Goal: Task Accomplishment & Management: Manage account settings

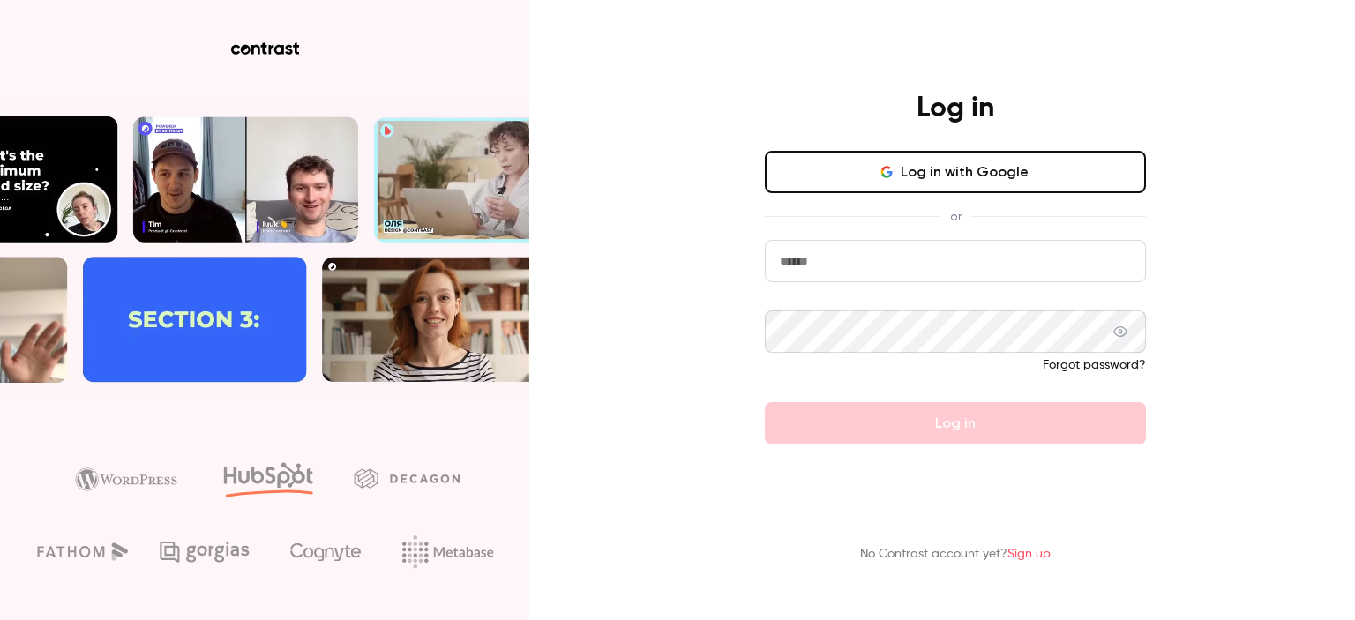
type input "**********"
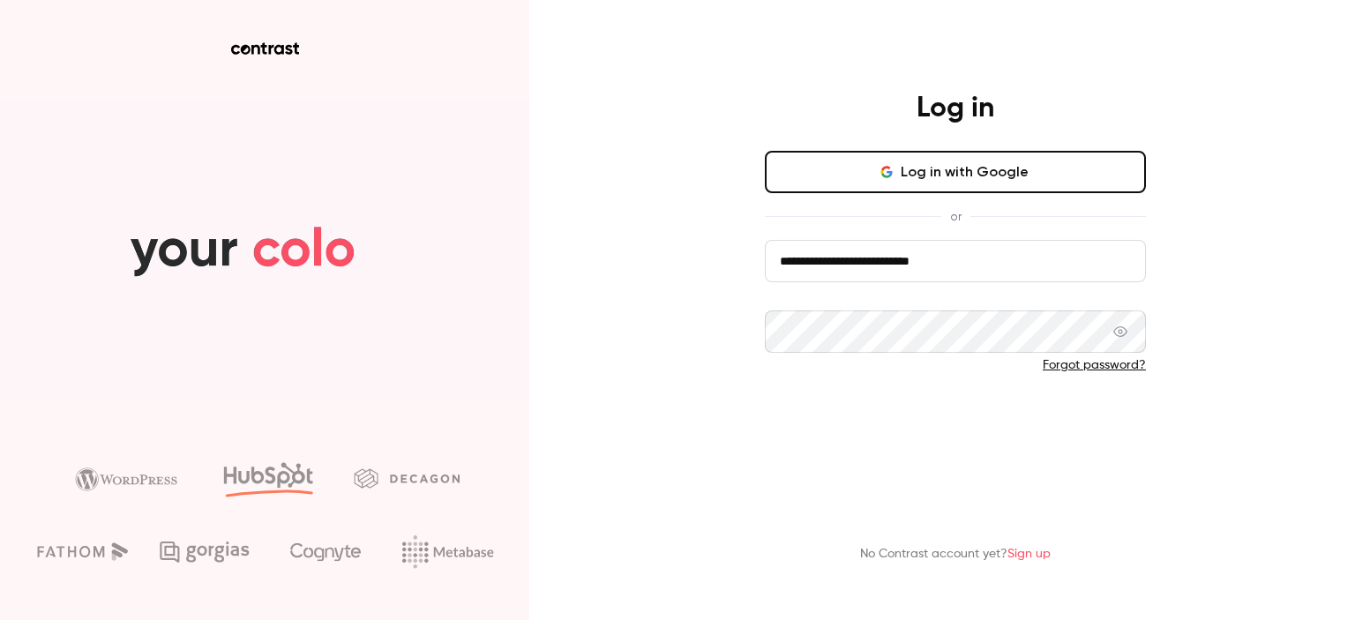
click at [846, 428] on button "Log in" at bounding box center [955, 423] width 381 height 42
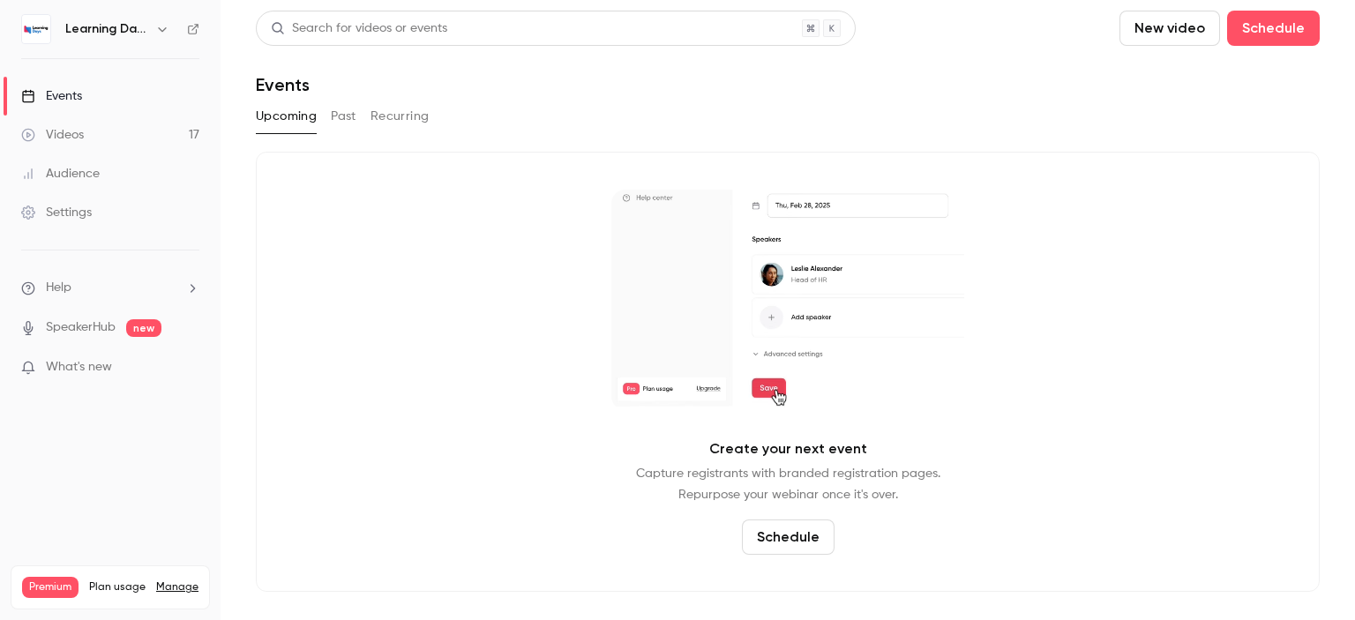
click at [58, 165] on div "Audience" at bounding box center [60, 174] width 79 height 18
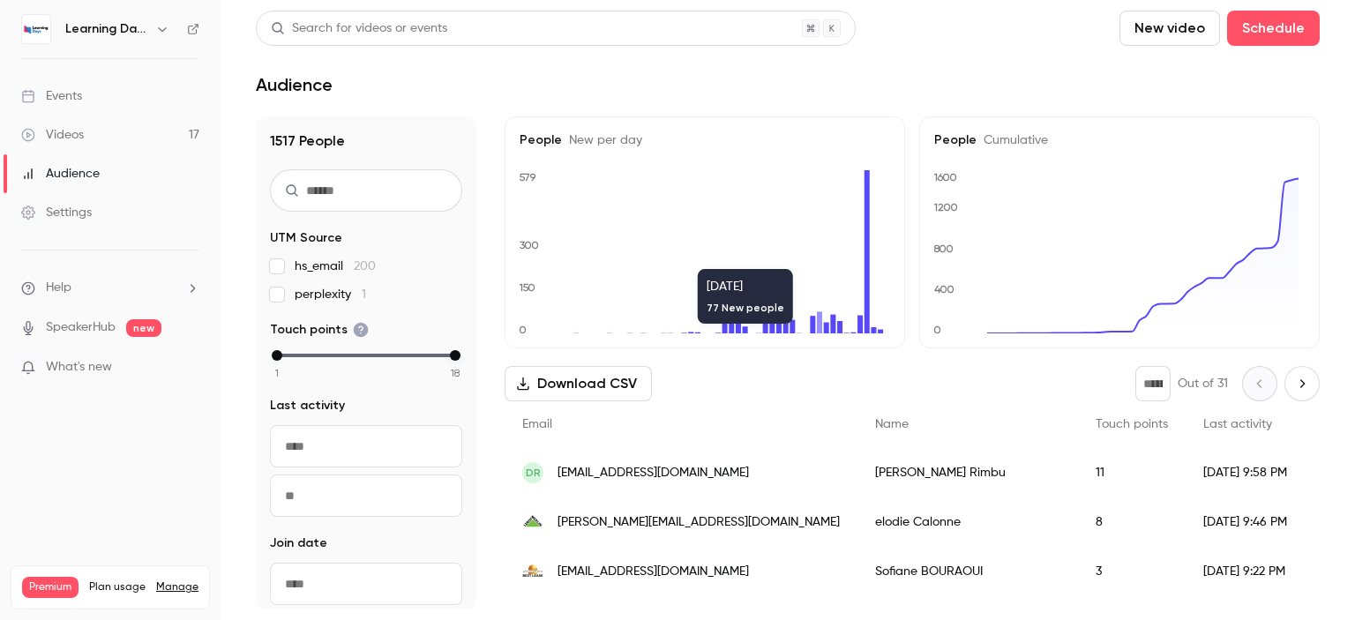
click at [650, 511] on div "elodie.calonne@leroymerlin.fr" at bounding box center [681, 522] width 353 height 49
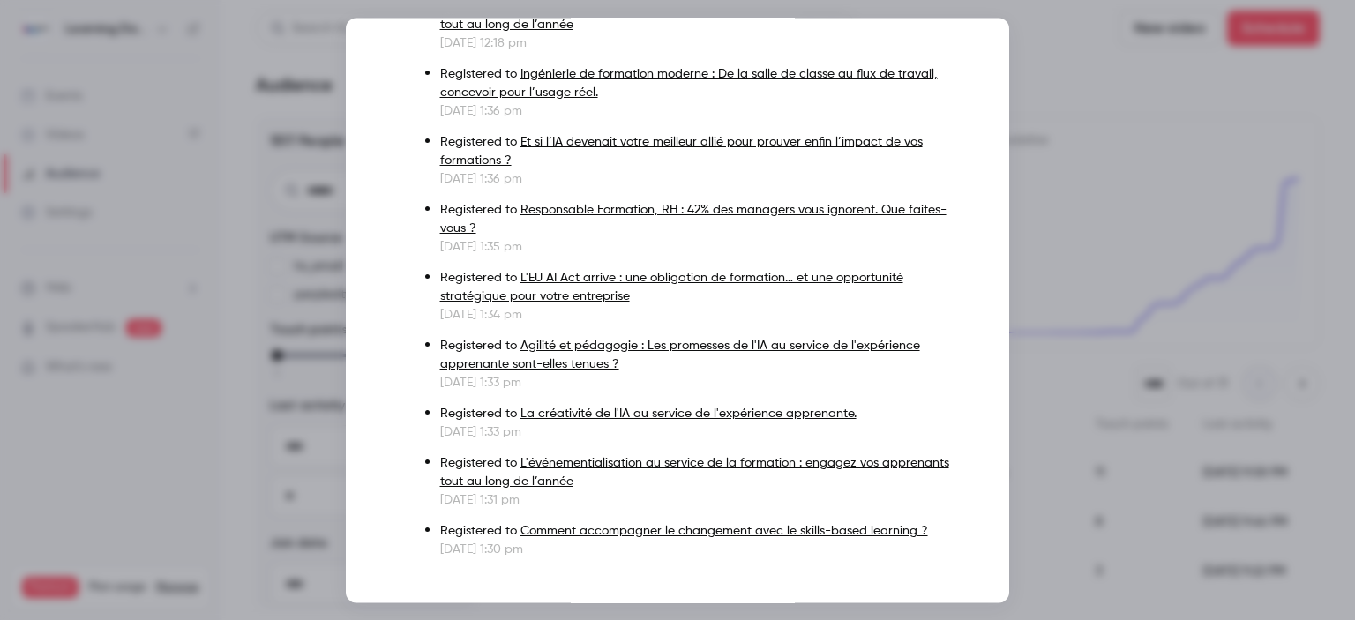
scroll to position [415, 0]
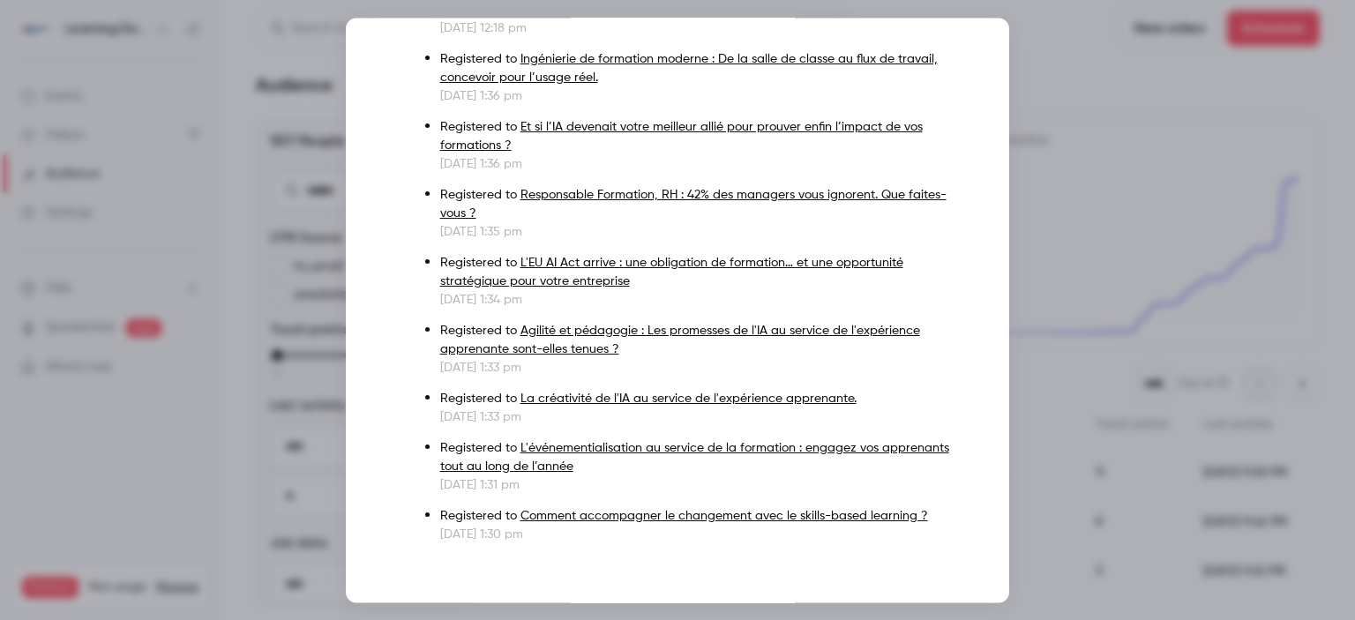
click at [1235, 161] on div at bounding box center [677, 310] width 1355 height 620
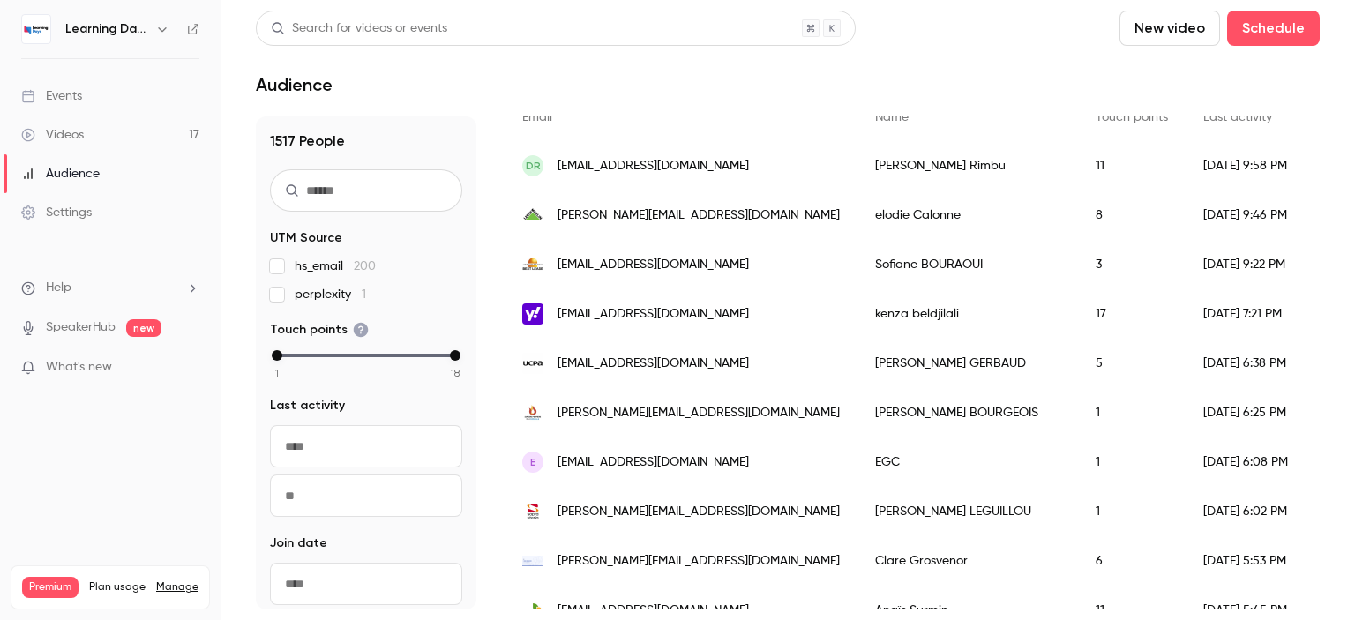
scroll to position [286, 0]
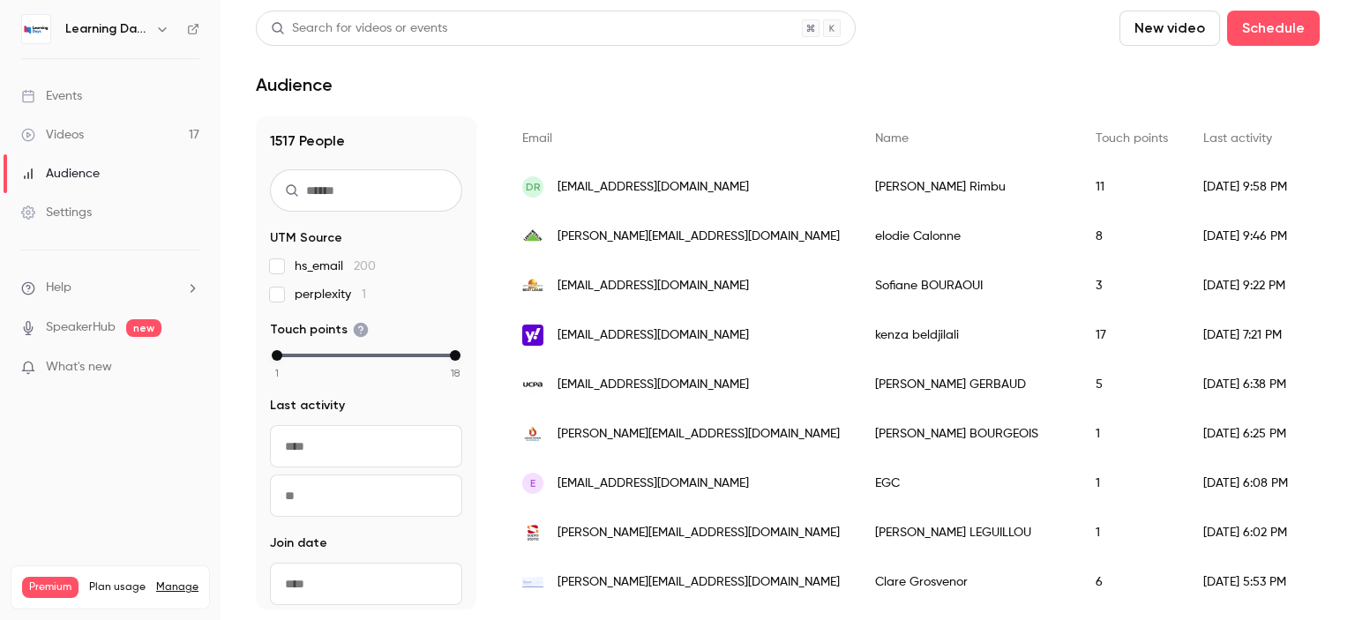
click at [648, 331] on span "kenza.beldjilali@yahoo.fr" at bounding box center [653, 335] width 191 height 19
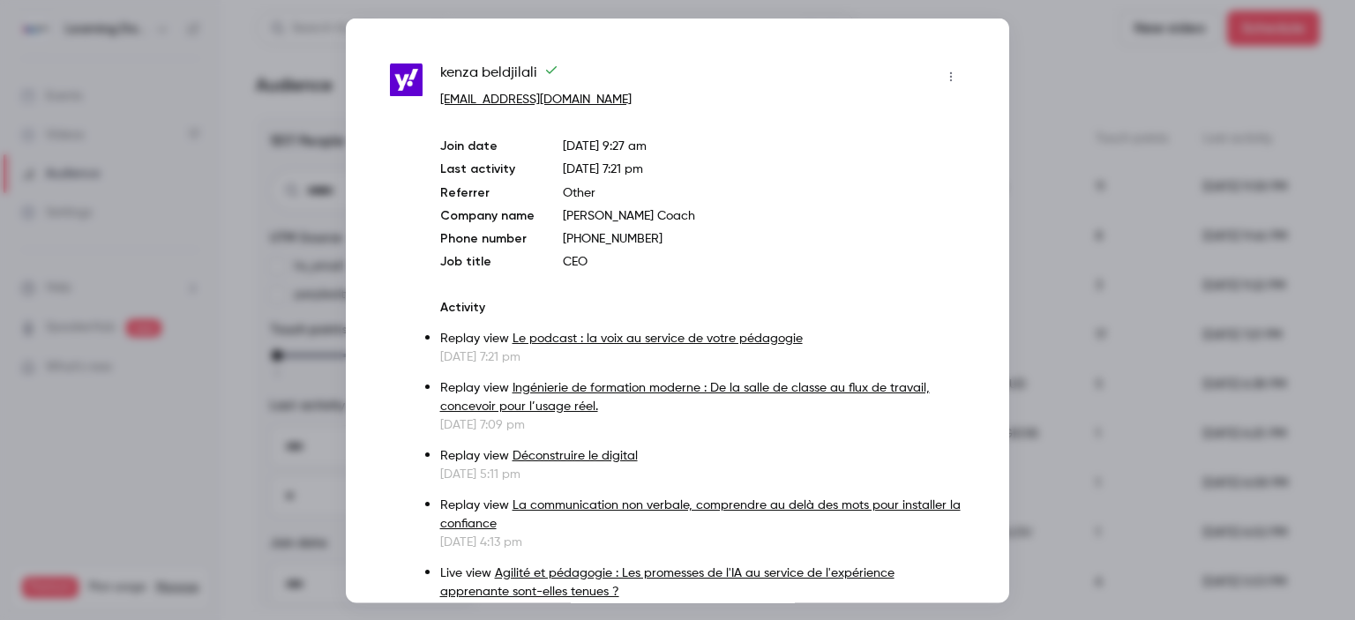
click at [1053, 258] on div at bounding box center [677, 310] width 1355 height 620
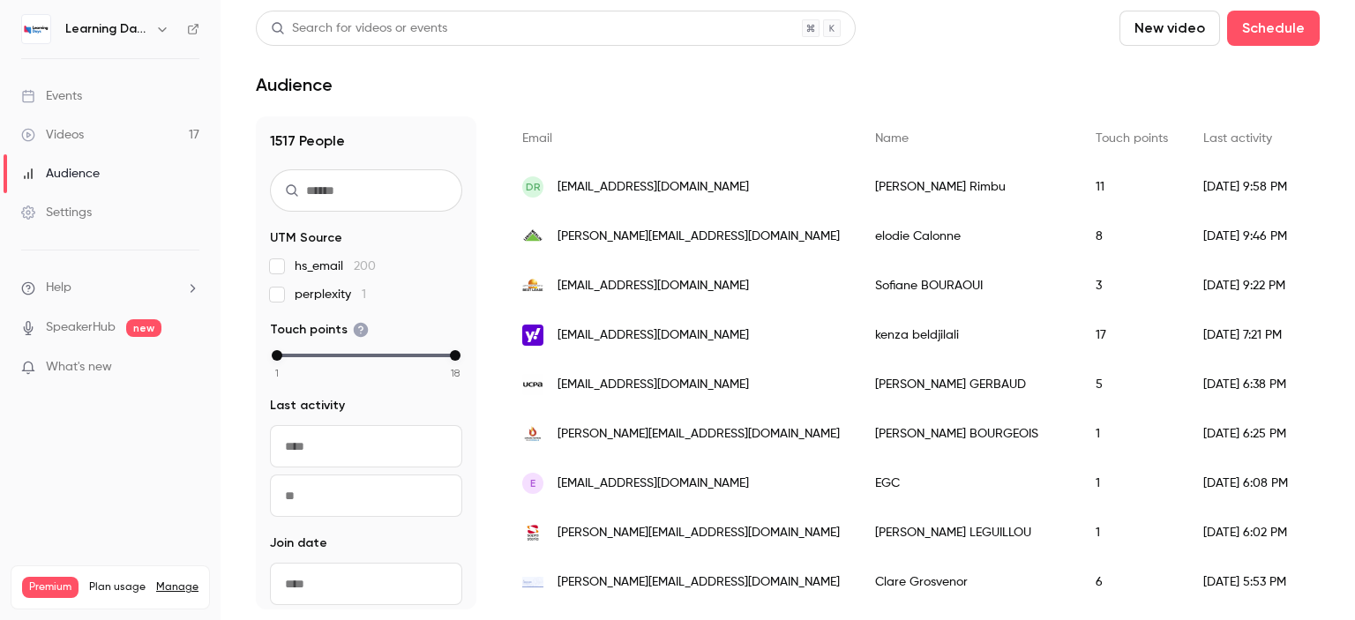
click at [716, 521] on div "anne-laure.leguillou@soprasteria.com" at bounding box center [681, 532] width 353 height 49
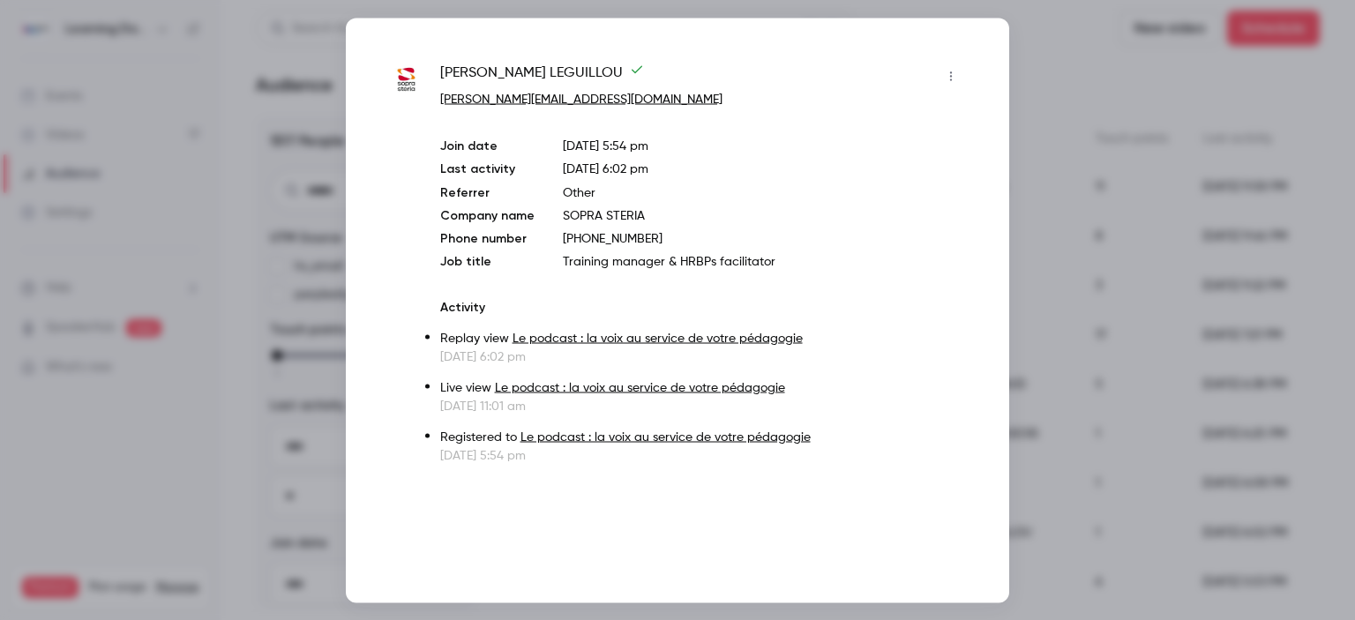
click at [1045, 329] on div at bounding box center [677, 310] width 1355 height 620
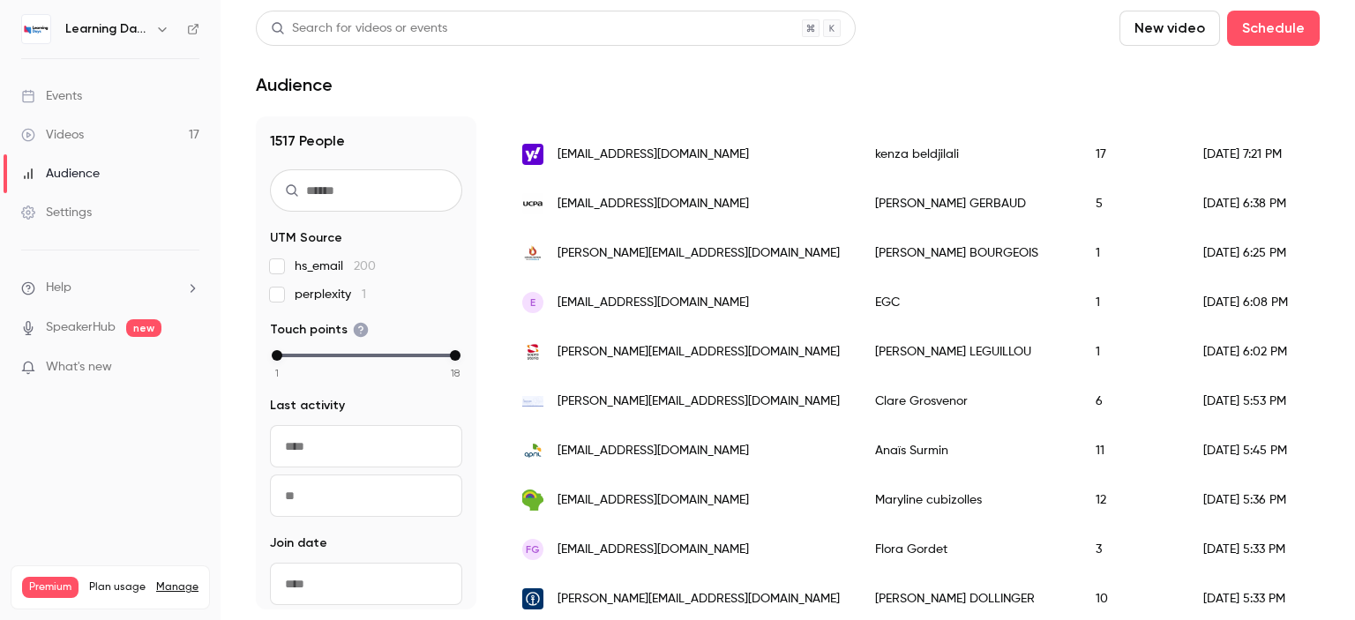
scroll to position [480, 0]
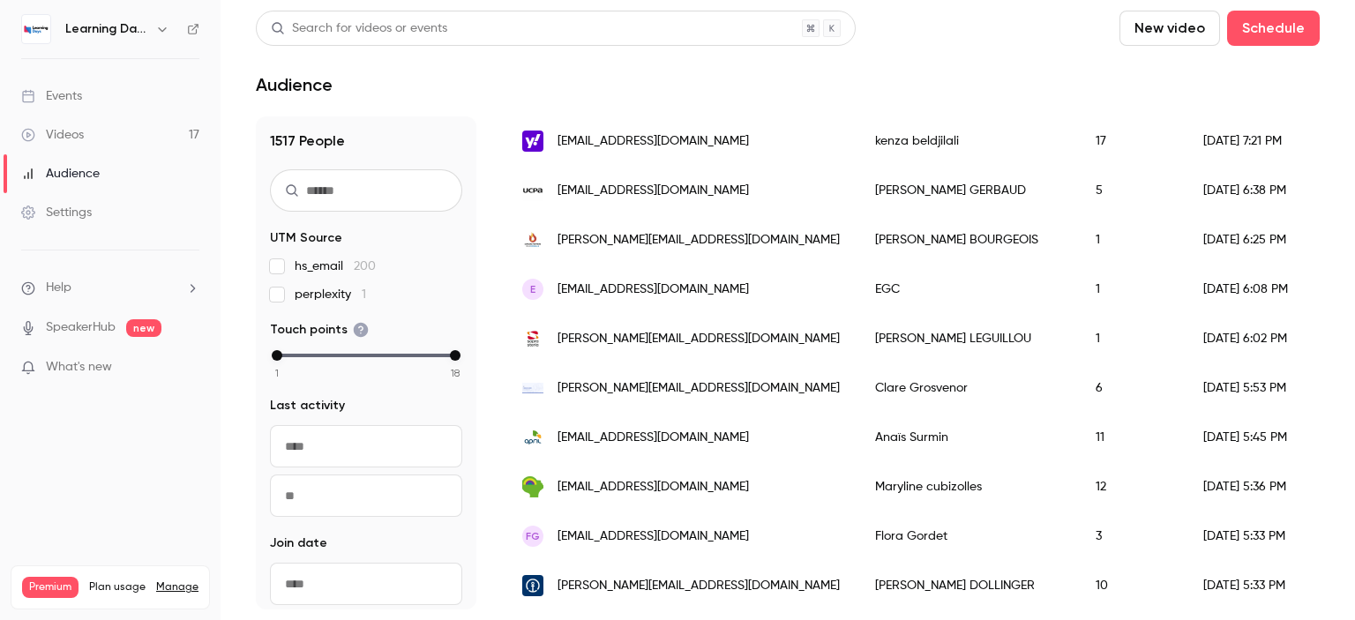
click at [649, 331] on span "anne-laure.leguillou@soprasteria.com" at bounding box center [699, 339] width 282 height 19
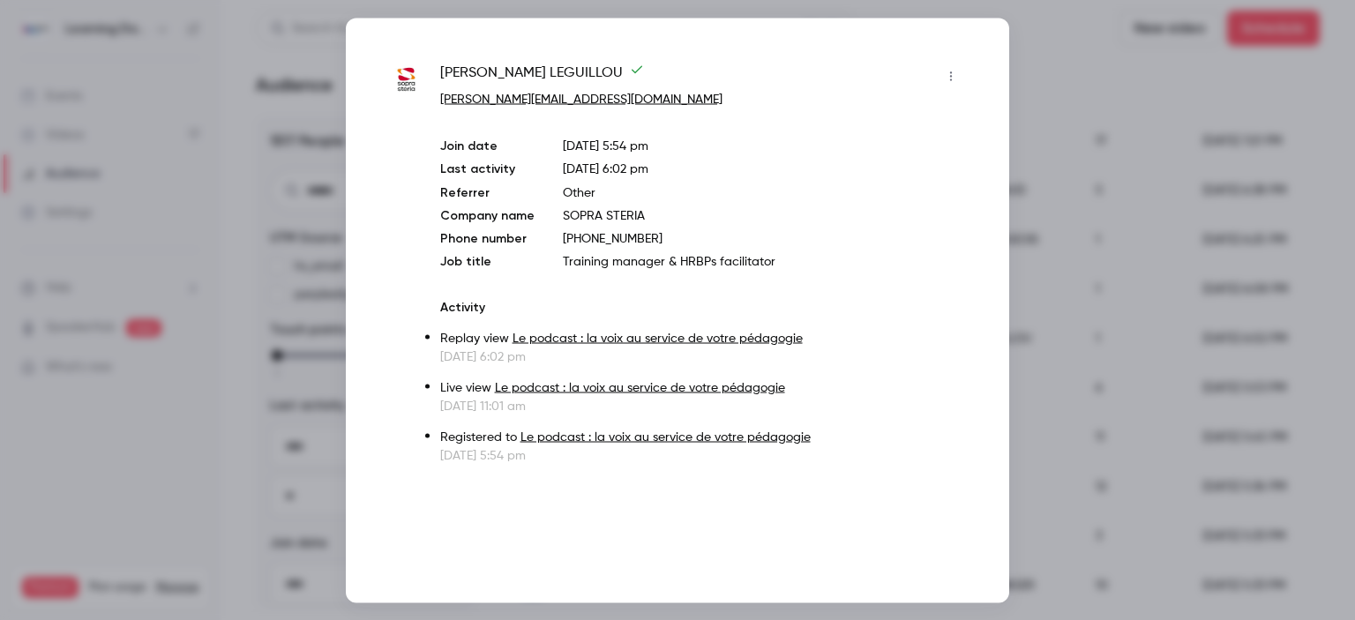
click at [1045, 272] on div at bounding box center [677, 310] width 1355 height 620
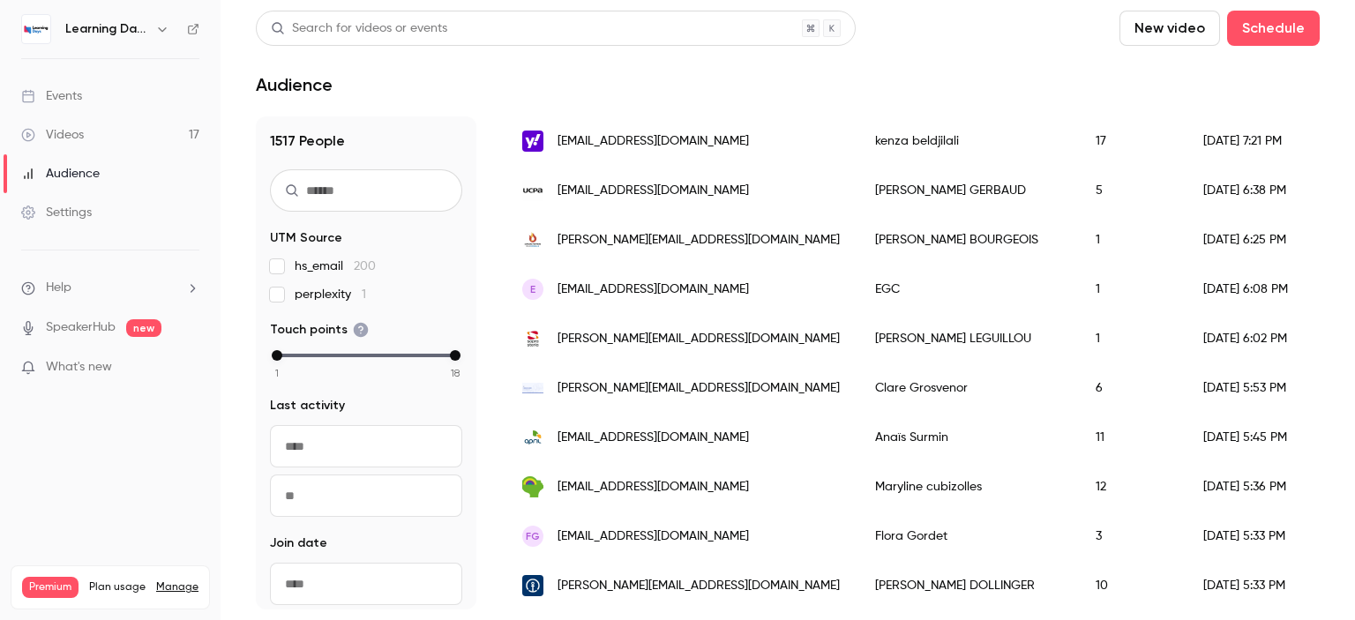
scroll to position [0, 0]
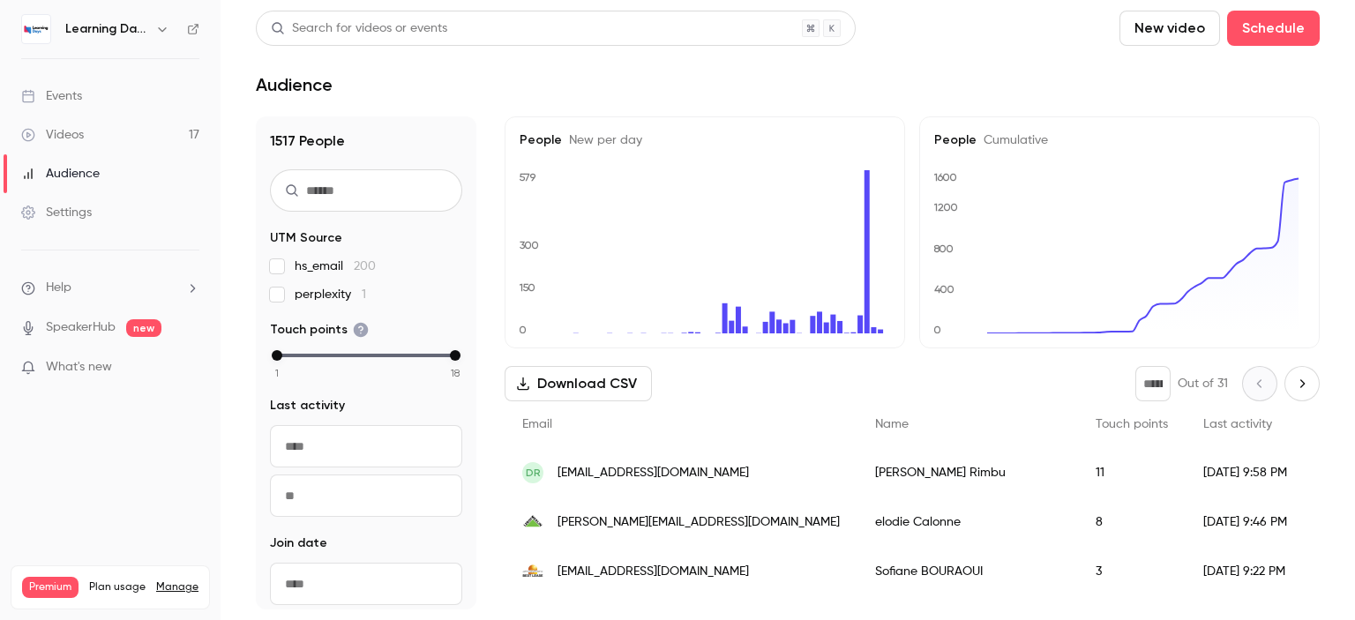
click at [656, 532] on div "elodie.calonne@leroymerlin.fr" at bounding box center [681, 522] width 353 height 49
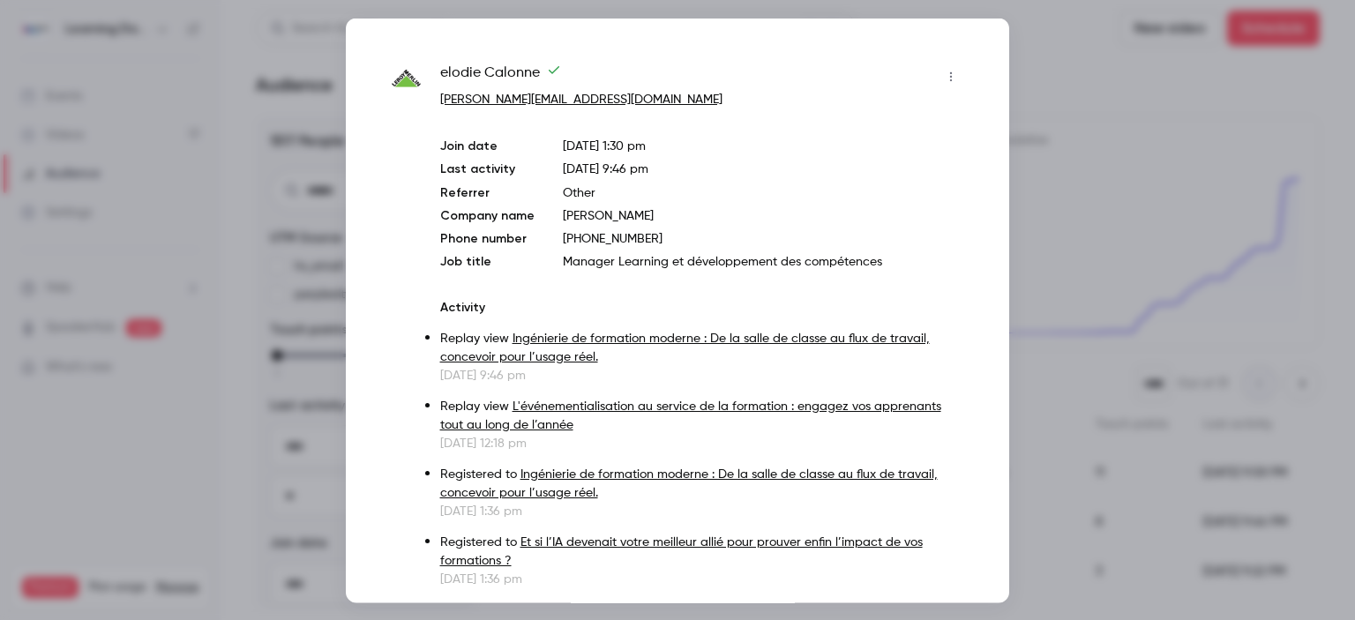
click at [1049, 172] on div at bounding box center [677, 310] width 1355 height 620
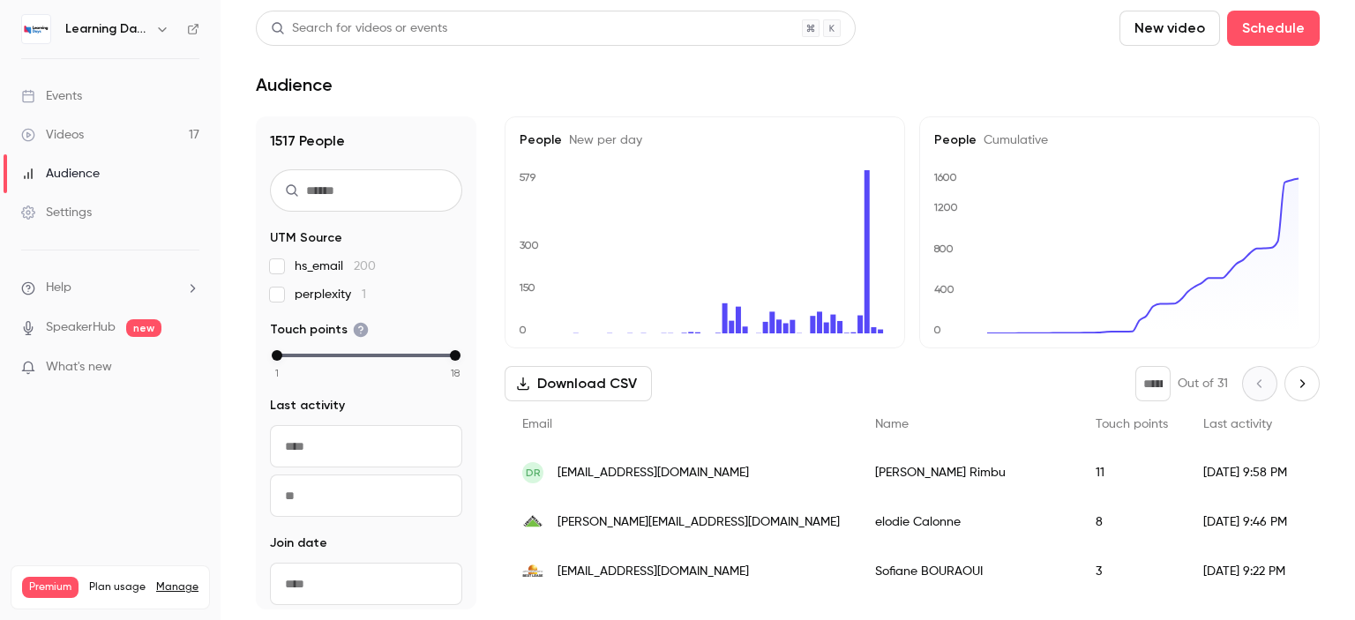
click at [111, 208] on link "Settings" at bounding box center [110, 212] width 221 height 39
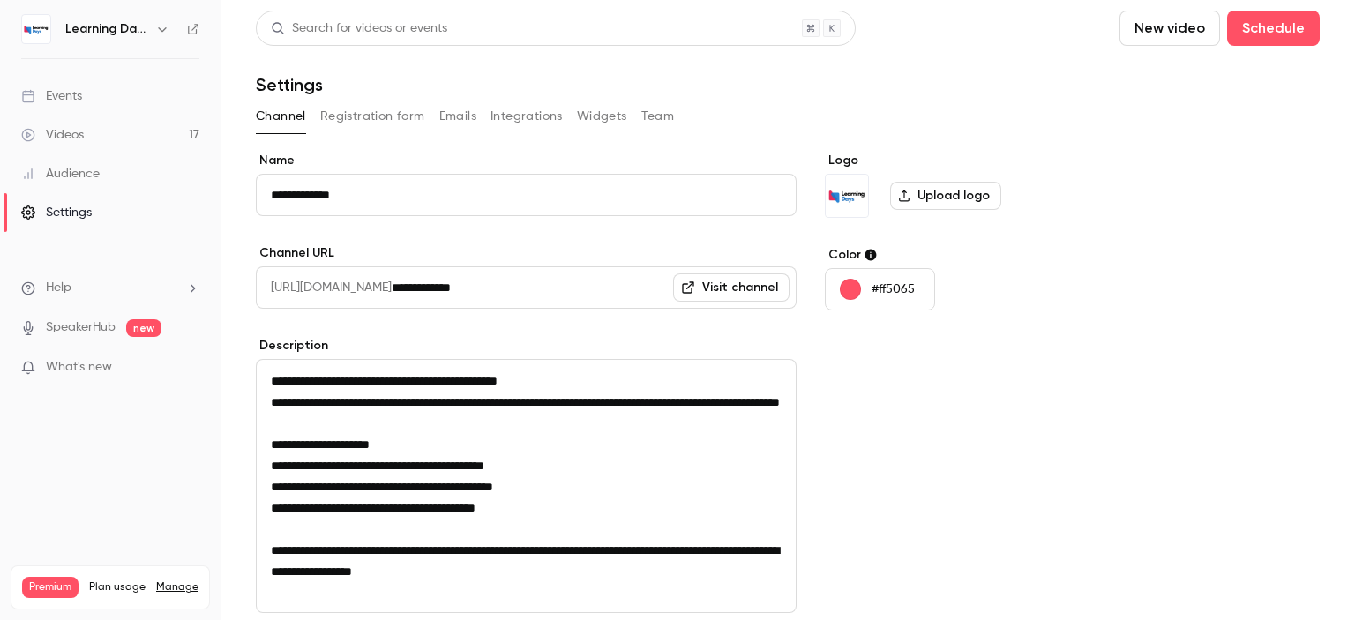
scroll to position [226, 0]
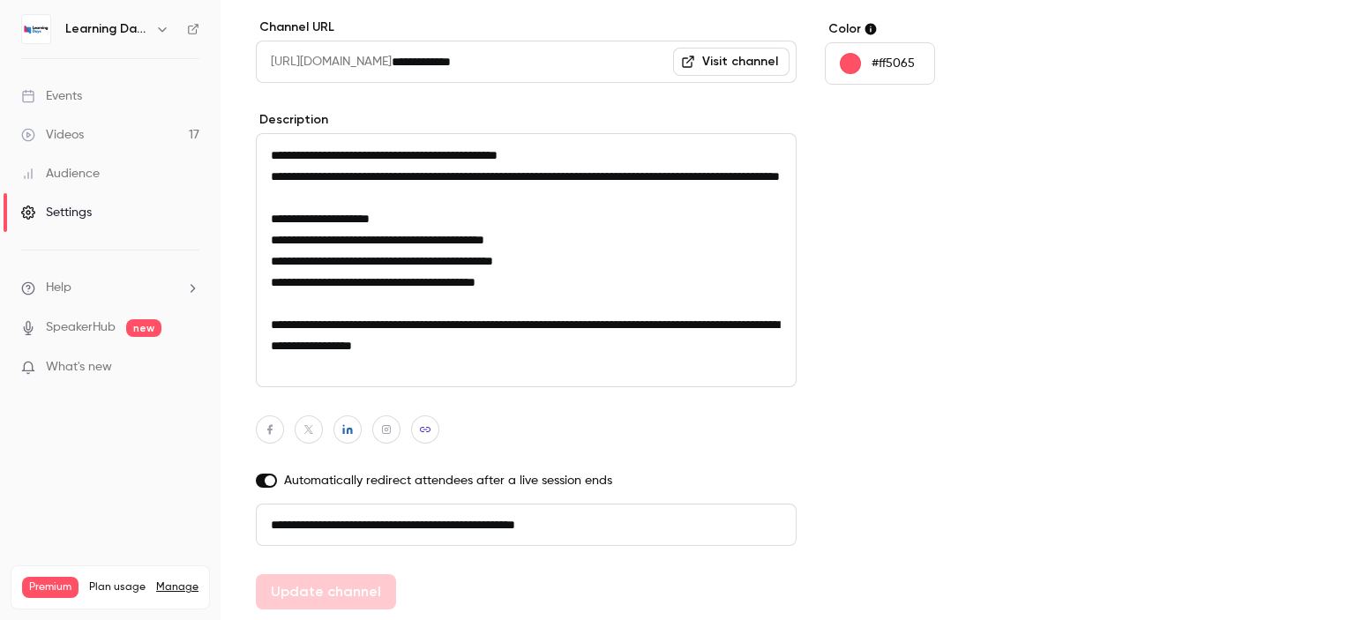
click at [106, 178] on link "Audience" at bounding box center [110, 173] width 221 height 39
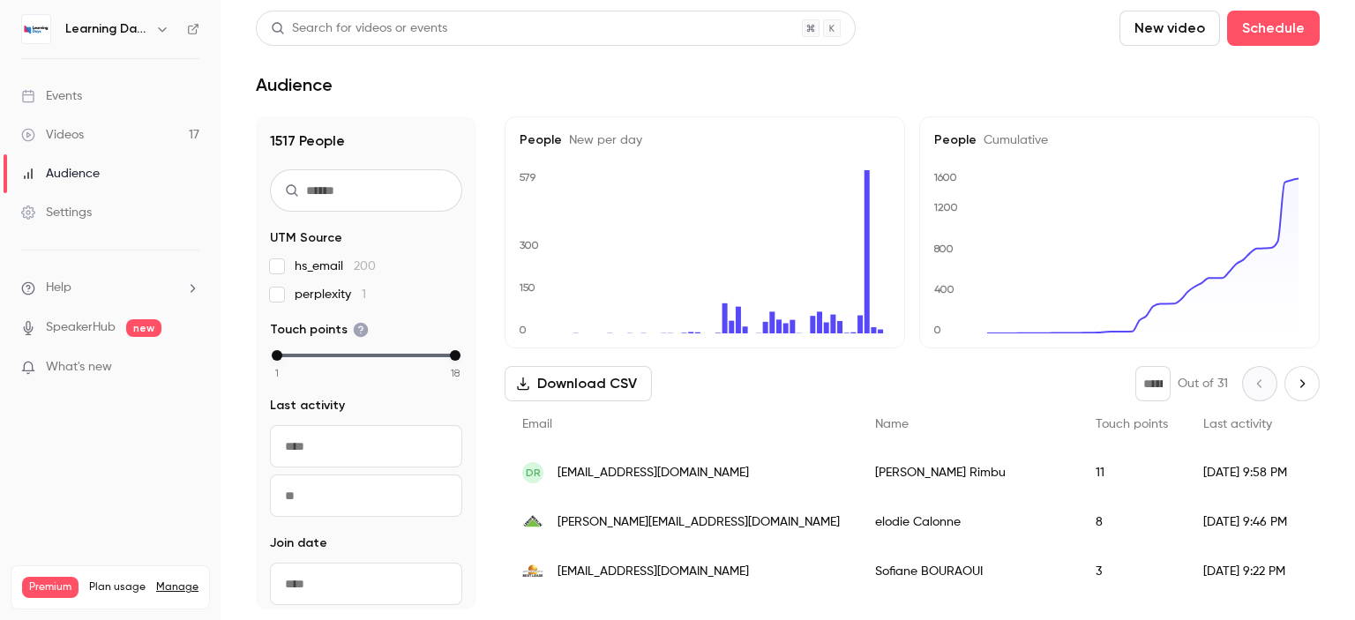
click at [78, 209] on div "Settings" at bounding box center [56, 213] width 71 height 18
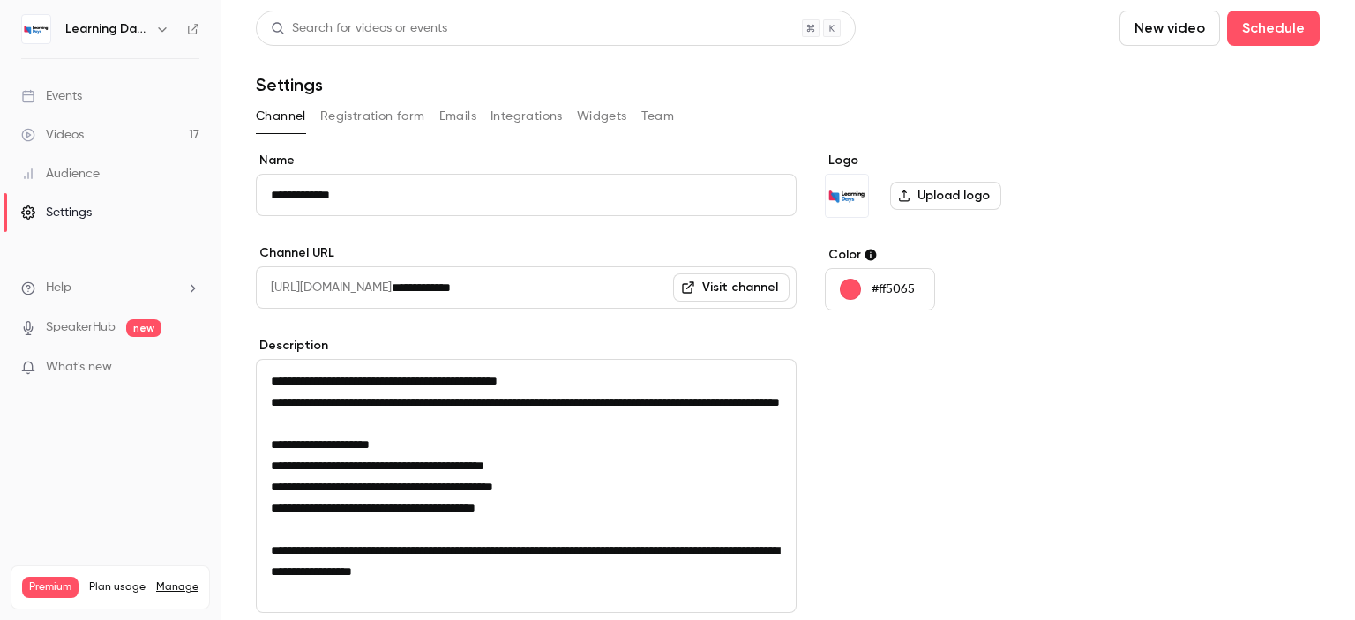
scroll to position [226, 0]
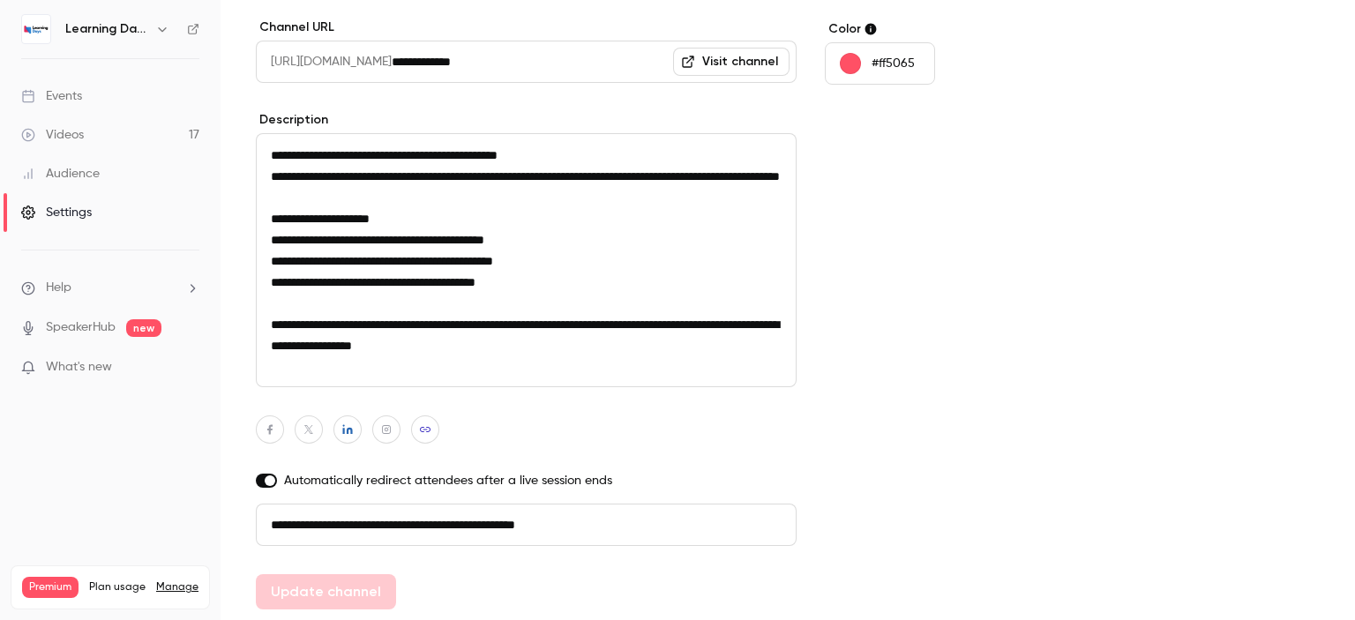
click at [88, 173] on div "Audience" at bounding box center [60, 174] width 79 height 18
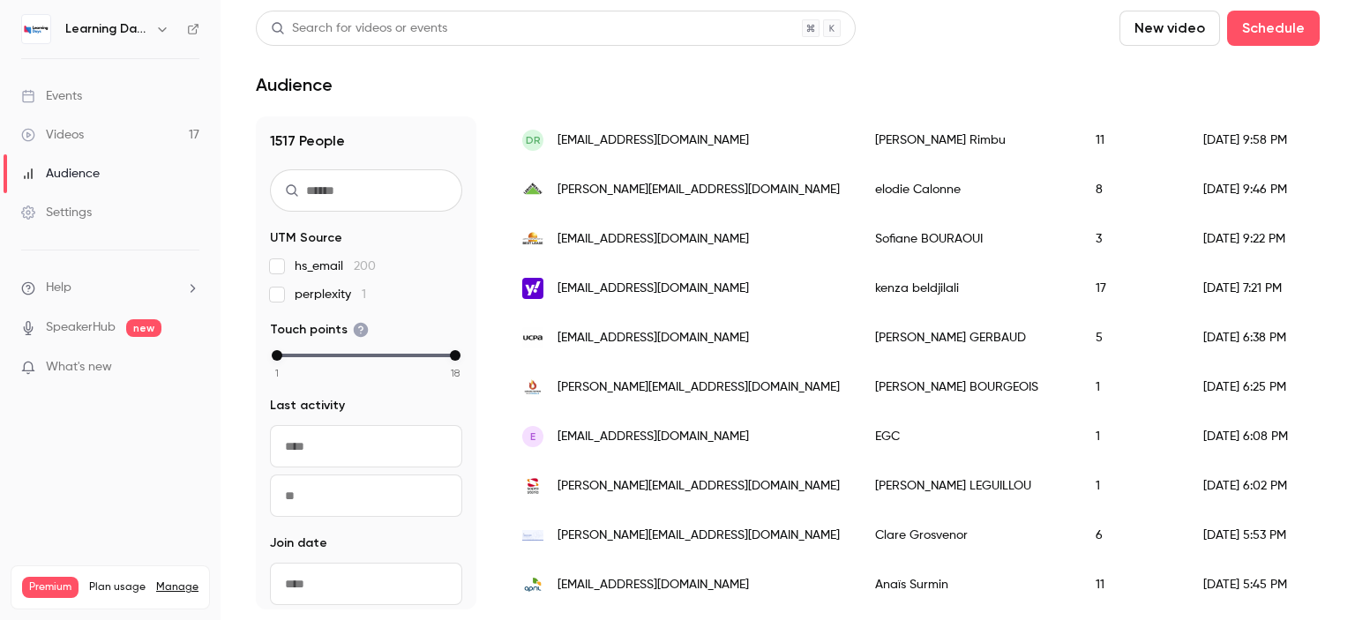
scroll to position [303, 0]
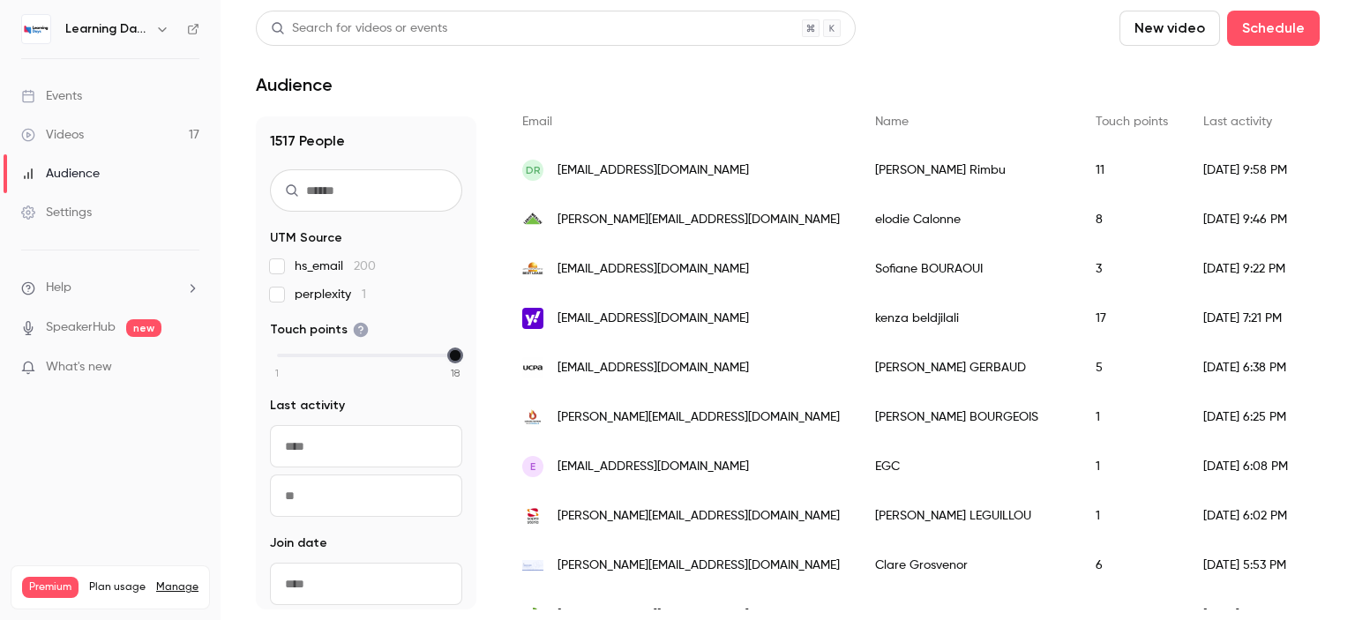
drag, startPoint x: 281, startPoint y: 354, endPoint x: 490, endPoint y: 325, distance: 210.2
click at [490, 325] on div "1517 People UTM Source hs_email 200 perplexity 1 Touch points 1 2 3 4 5 6 7 8 9…" at bounding box center [788, 362] width 1064 height 493
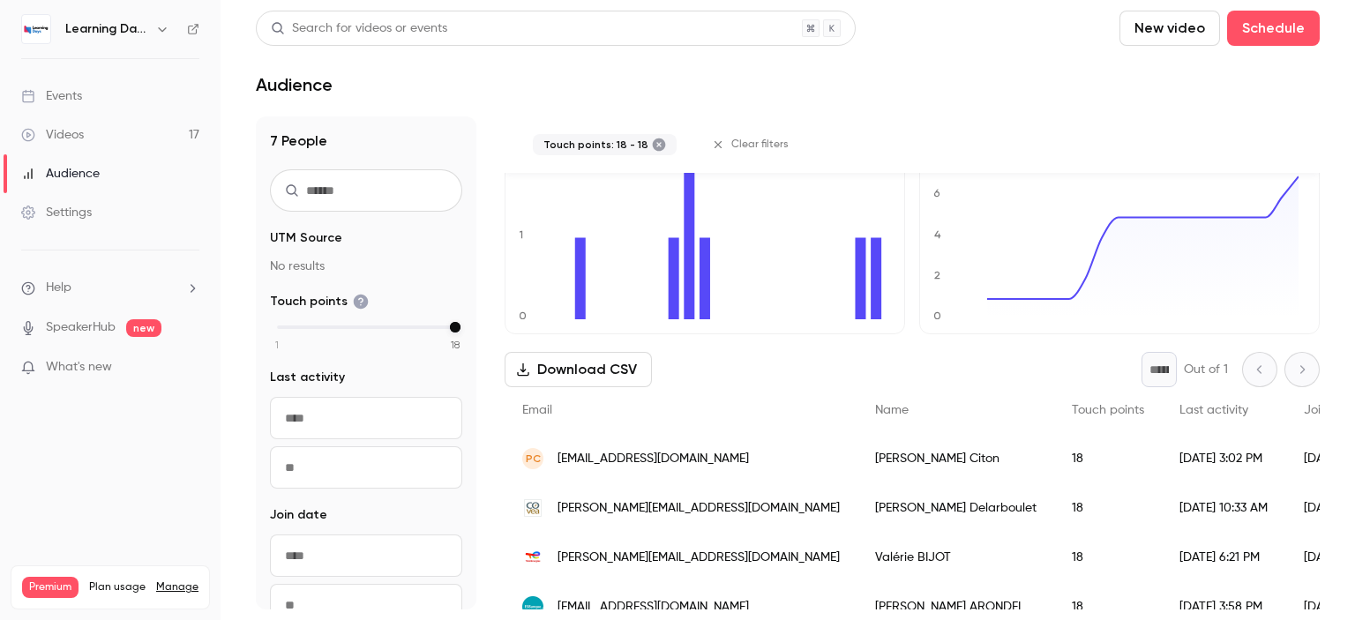
scroll to position [0, 0]
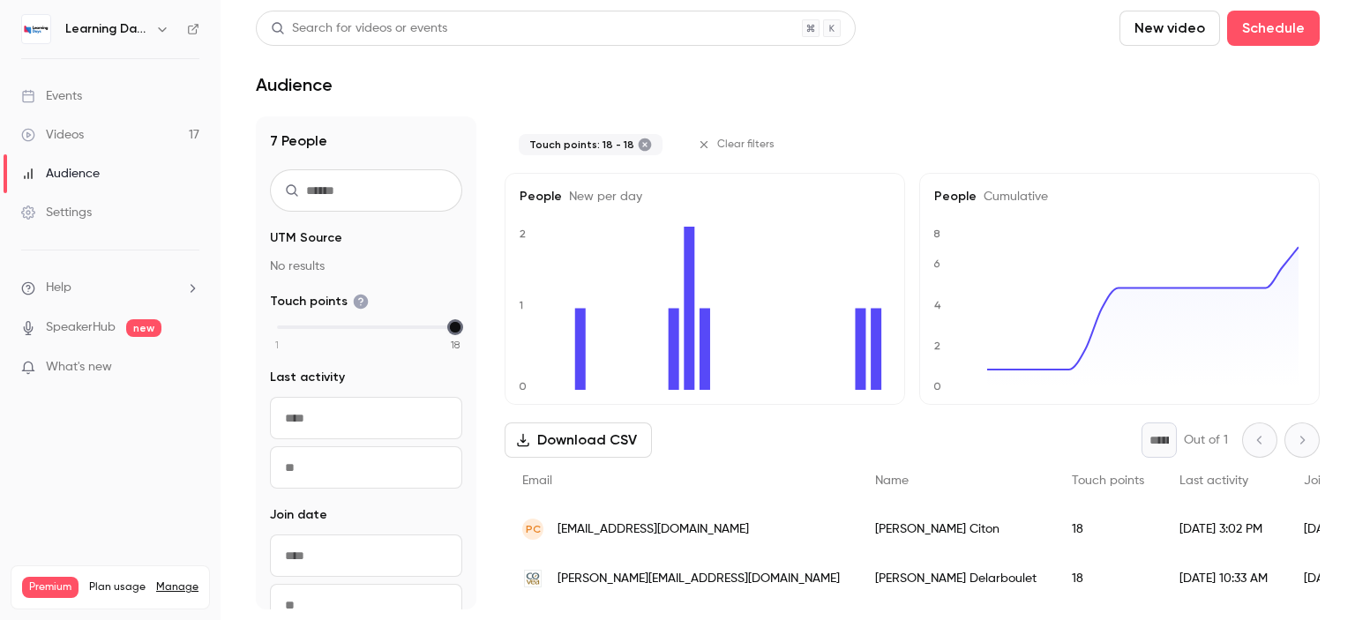
click at [96, 134] on link "Videos 17" at bounding box center [110, 135] width 221 height 39
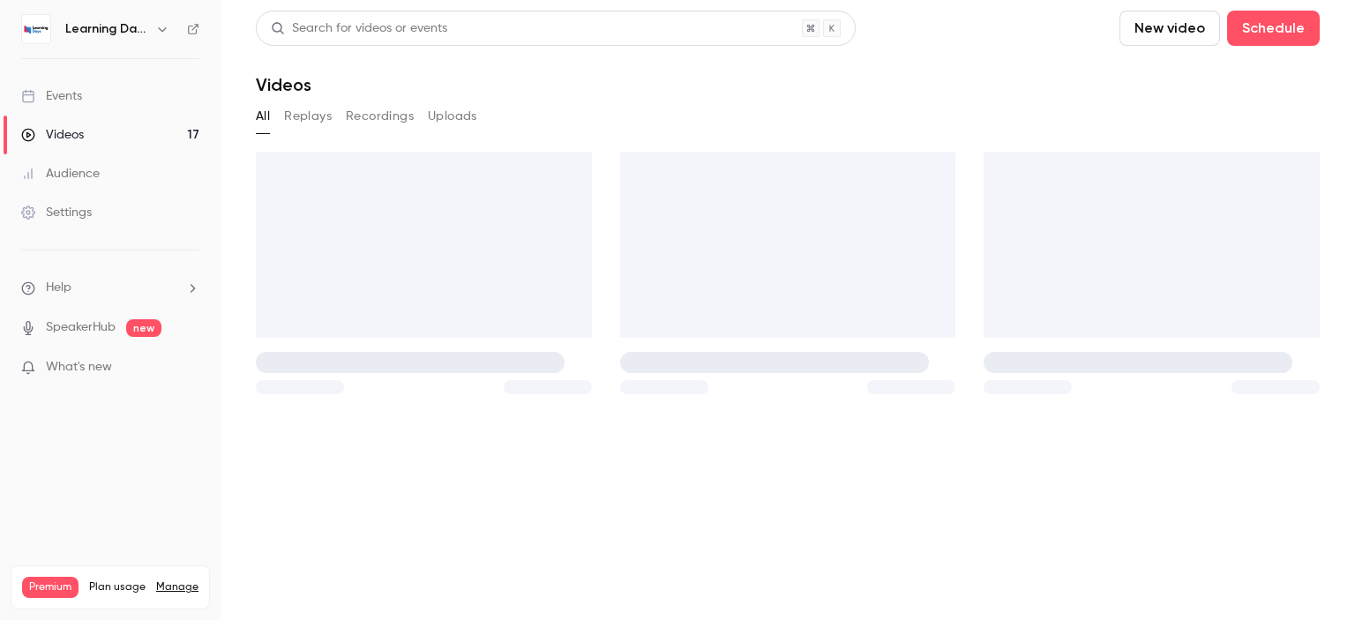
click at [90, 171] on div "Audience" at bounding box center [60, 174] width 79 height 18
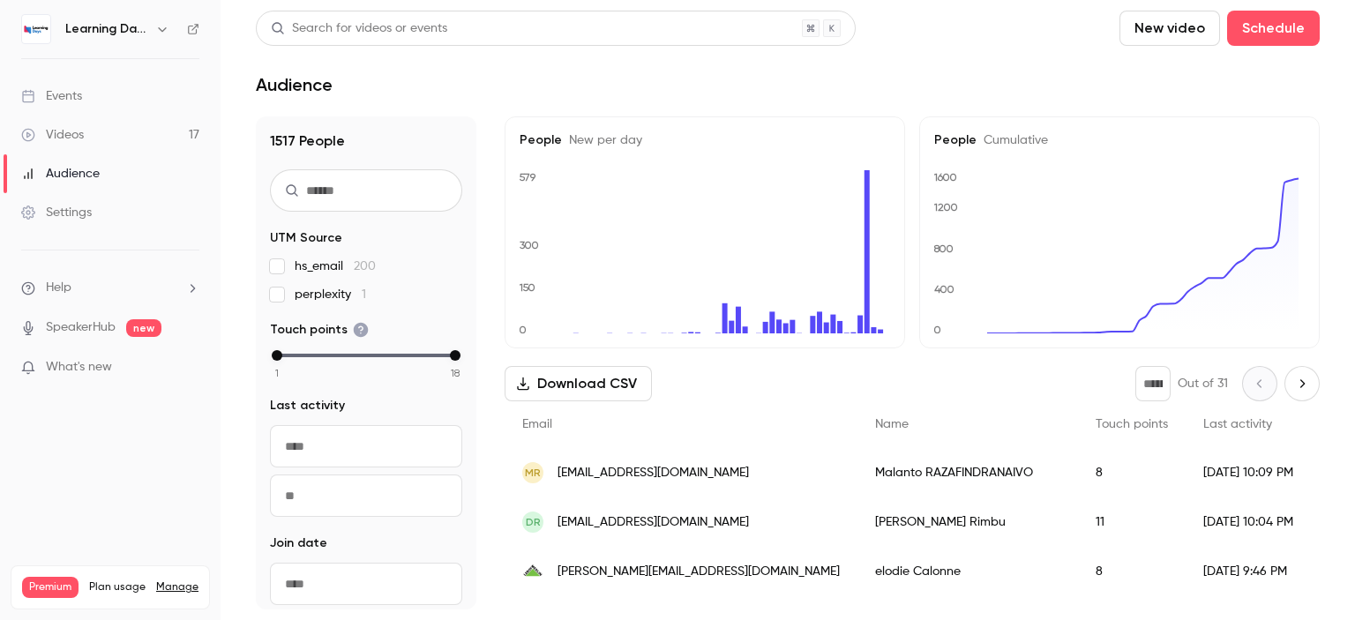
click at [681, 468] on span "malanto.razafindranaivo@gmail.com" at bounding box center [653, 473] width 191 height 19
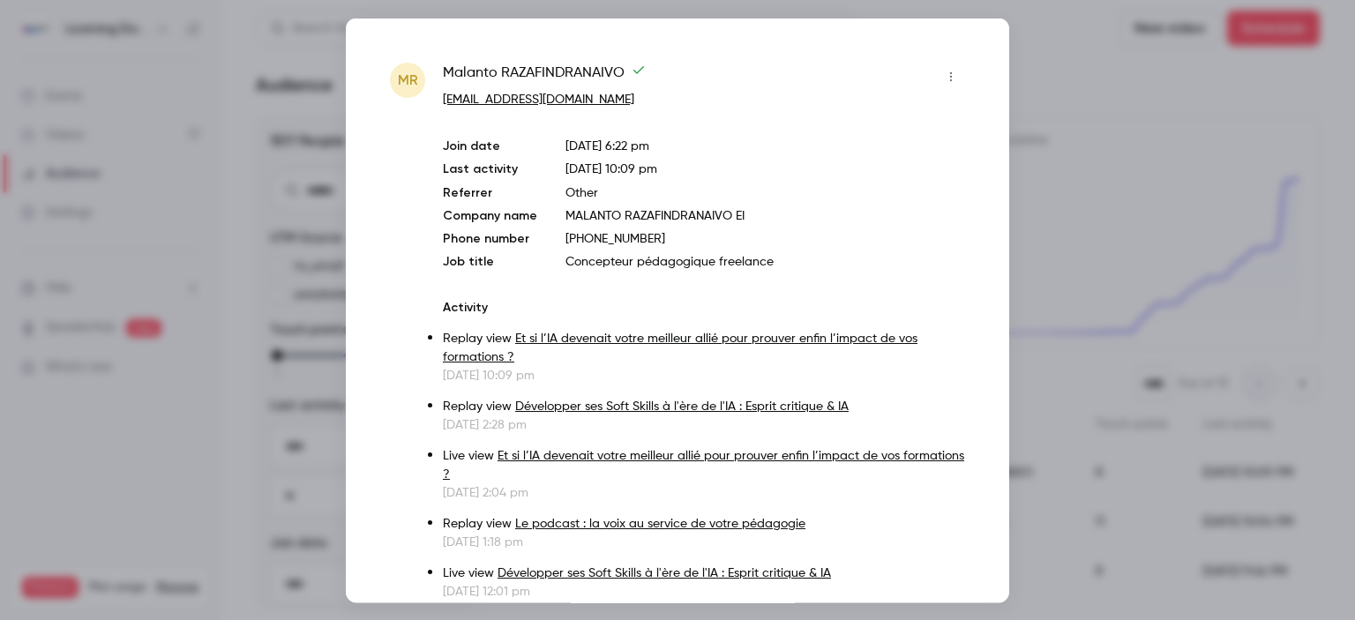
click at [298, 257] on div at bounding box center [677, 310] width 1355 height 620
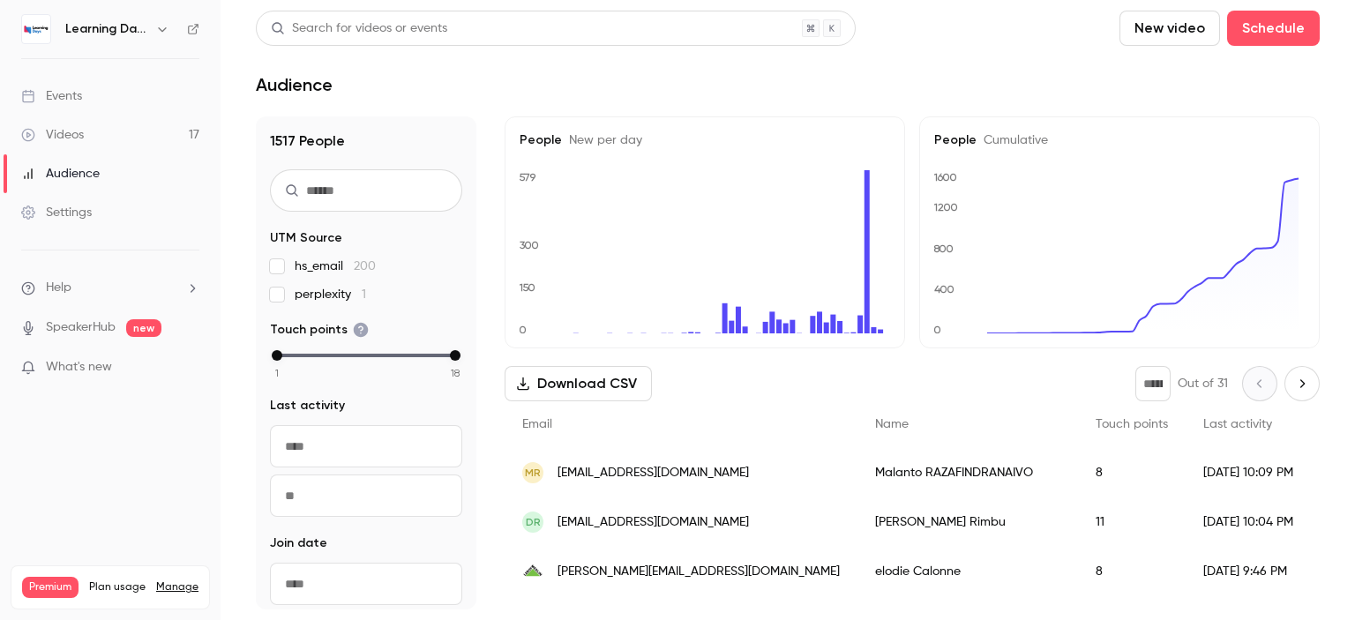
click at [54, 214] on div "Settings" at bounding box center [56, 213] width 71 height 18
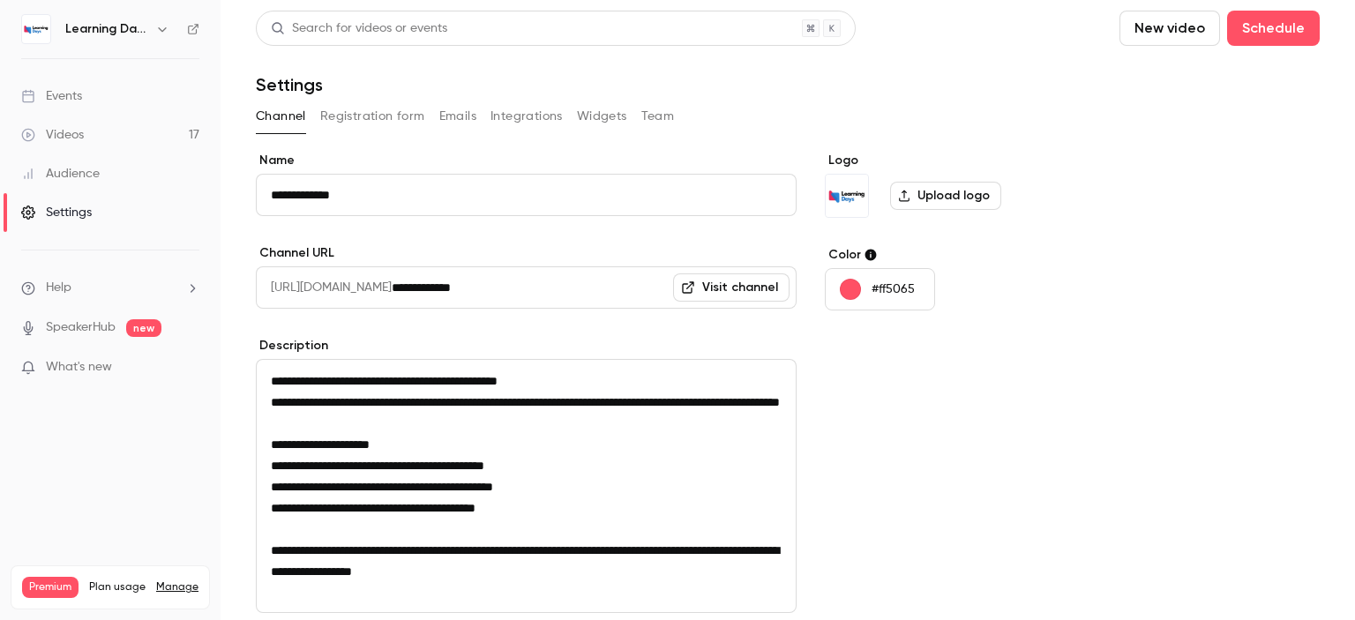
scroll to position [226, 0]
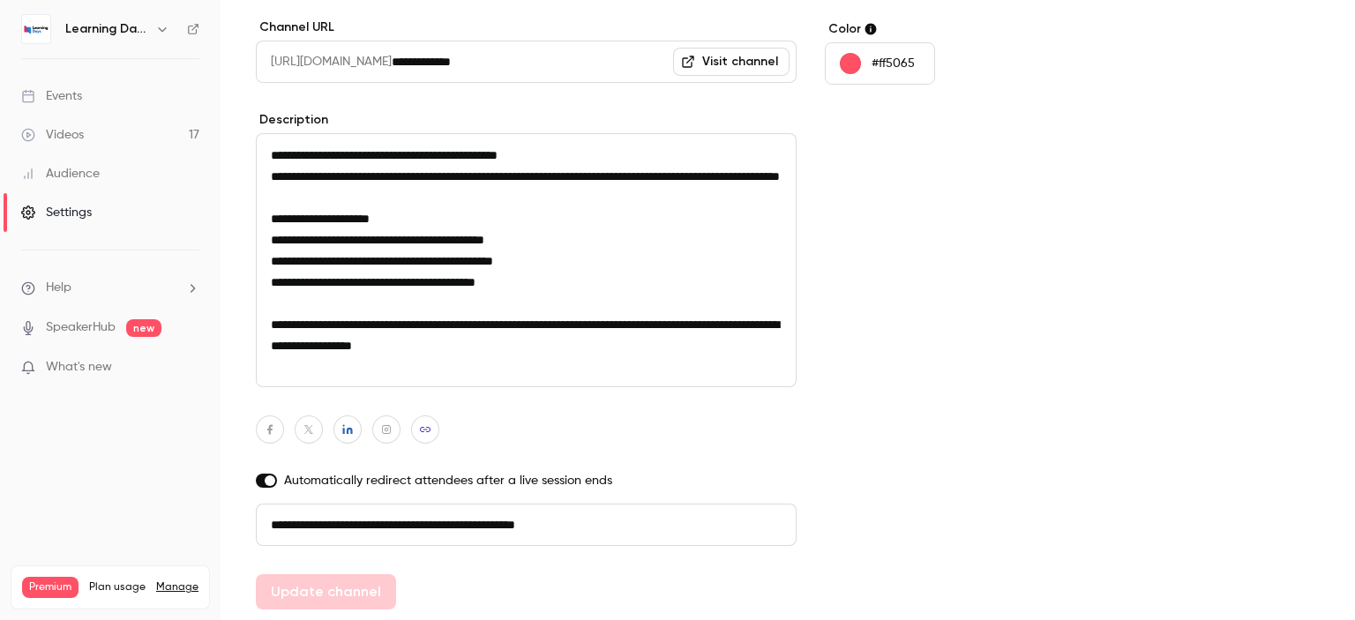
click at [71, 179] on div "Audience" at bounding box center [60, 174] width 79 height 18
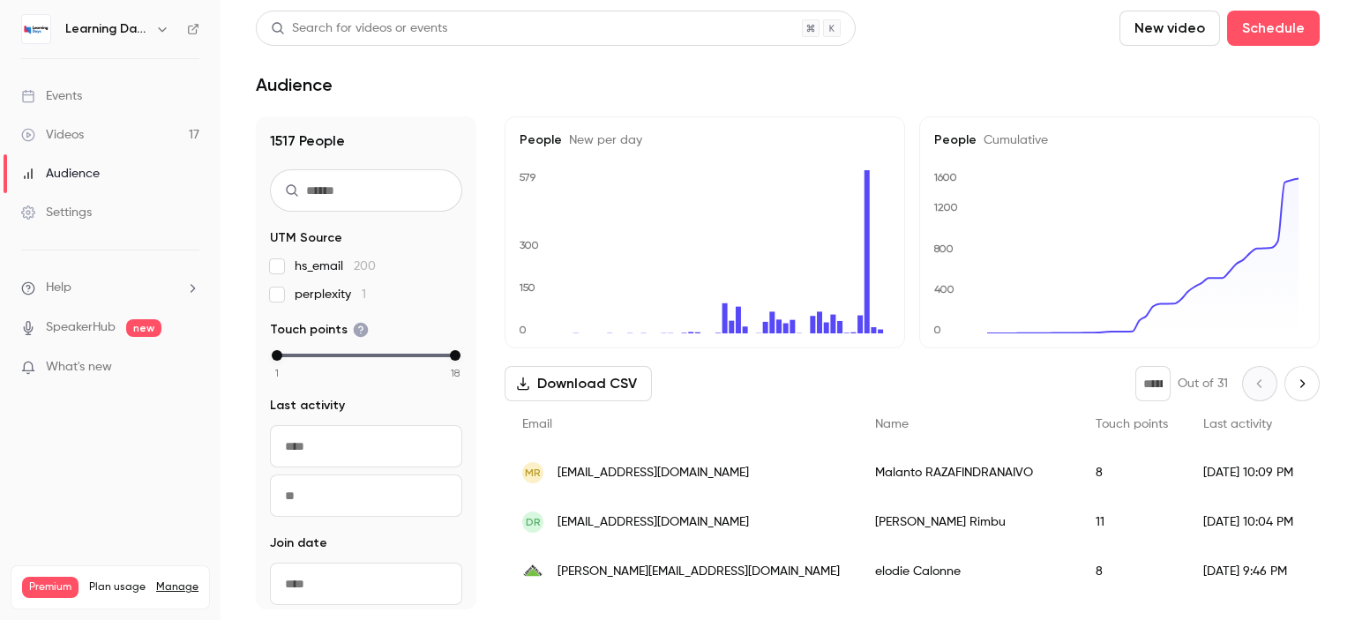
scroll to position [241, 0]
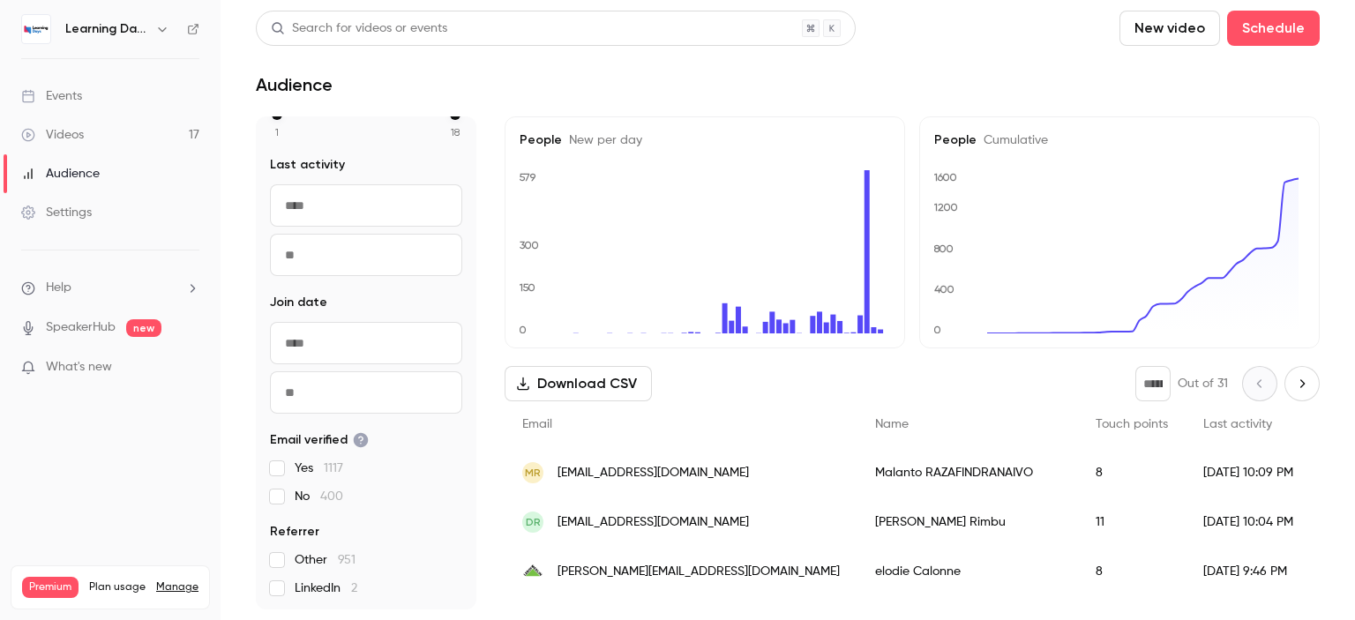
click at [320, 594] on span "LinkedIn 2" at bounding box center [326, 589] width 63 height 18
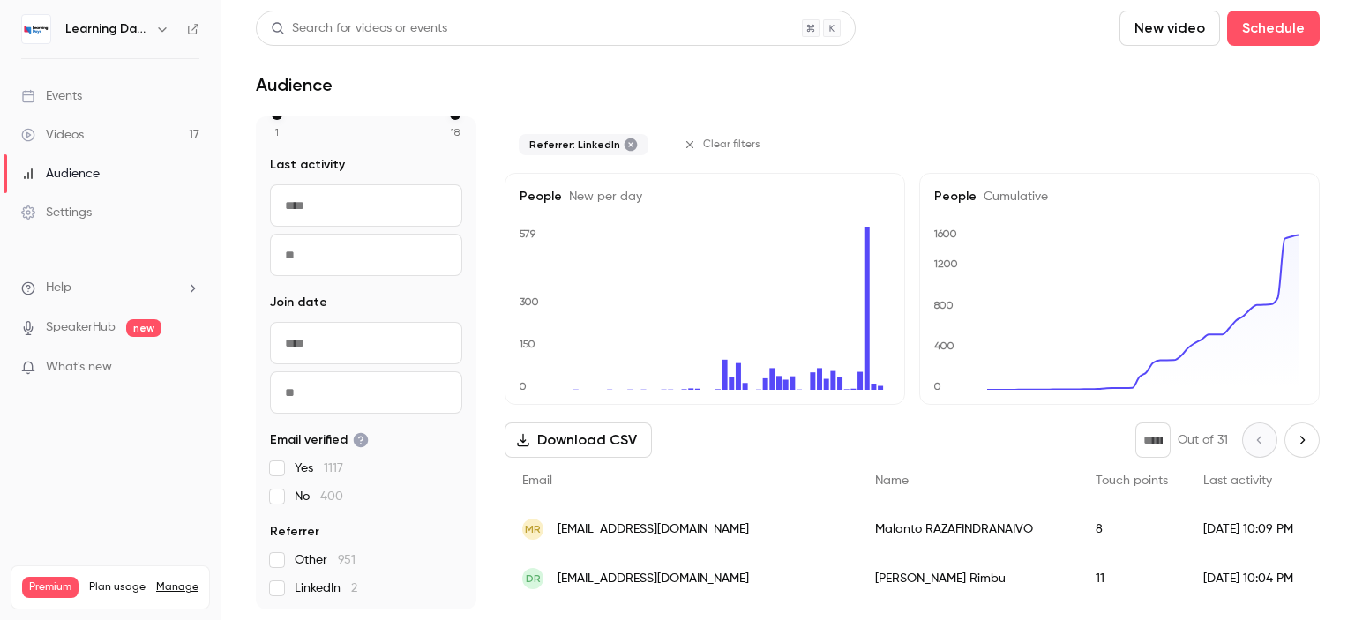
scroll to position [184, 0]
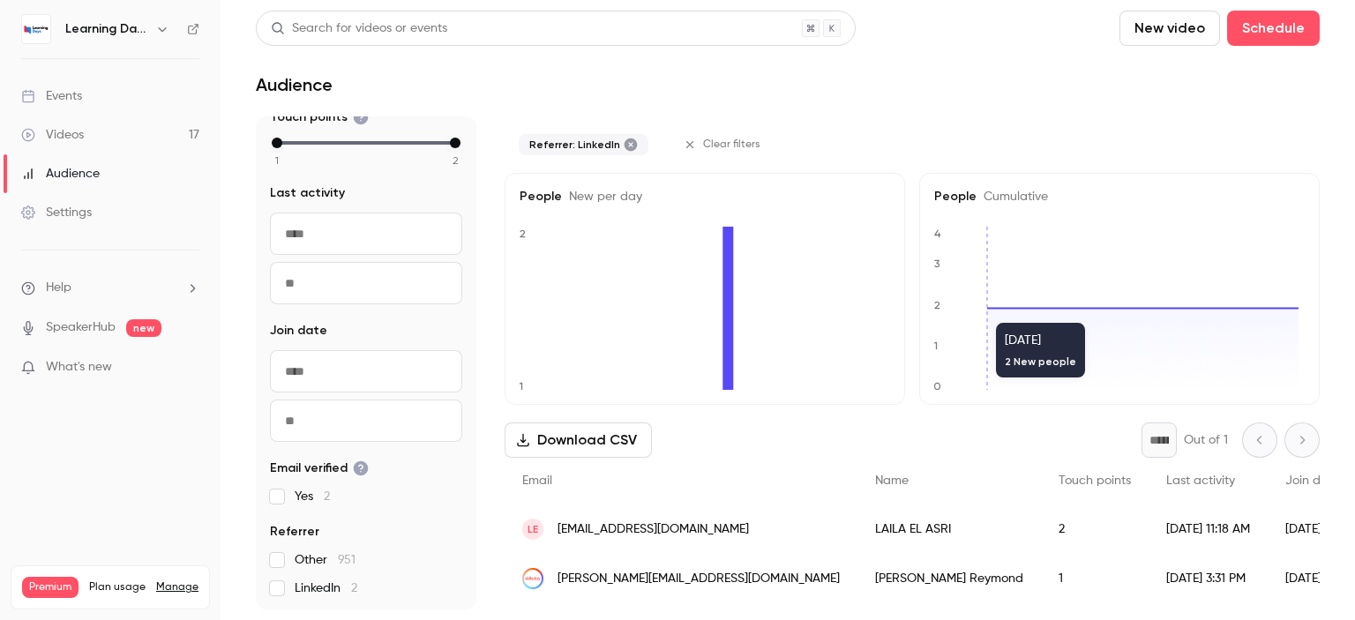
click at [691, 582] on span "david.reymond@skillsday.com" at bounding box center [699, 579] width 282 height 19
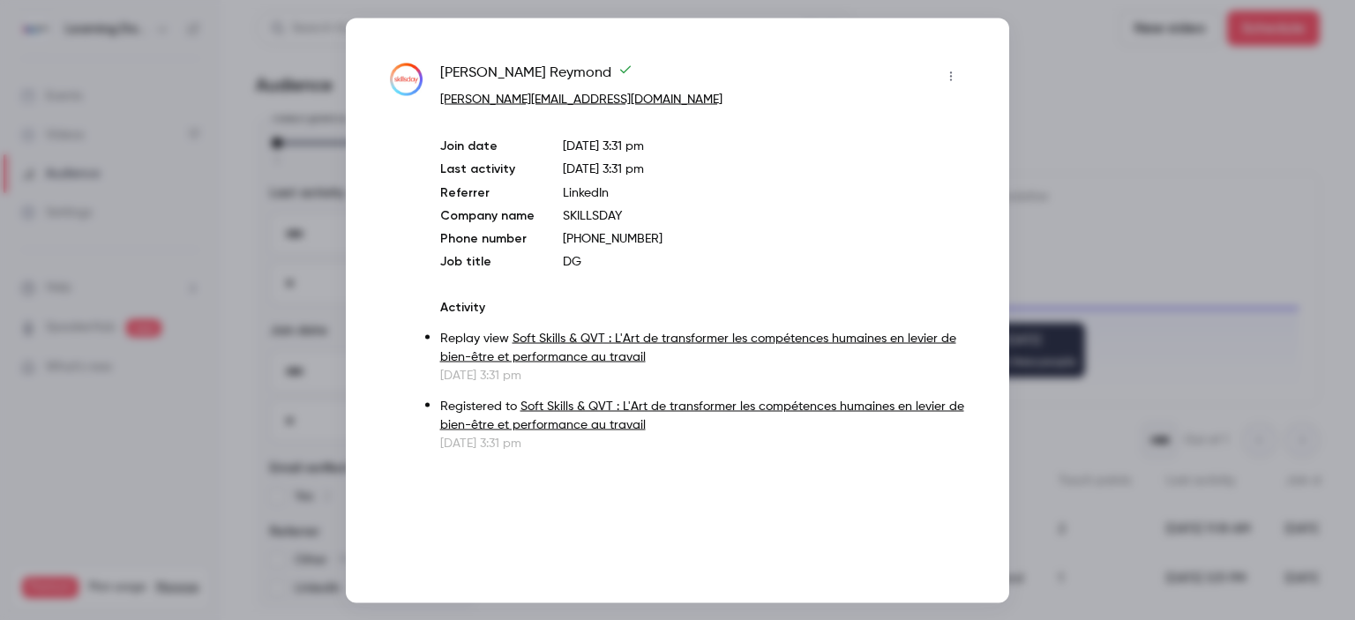
click at [1060, 184] on div at bounding box center [677, 310] width 1355 height 620
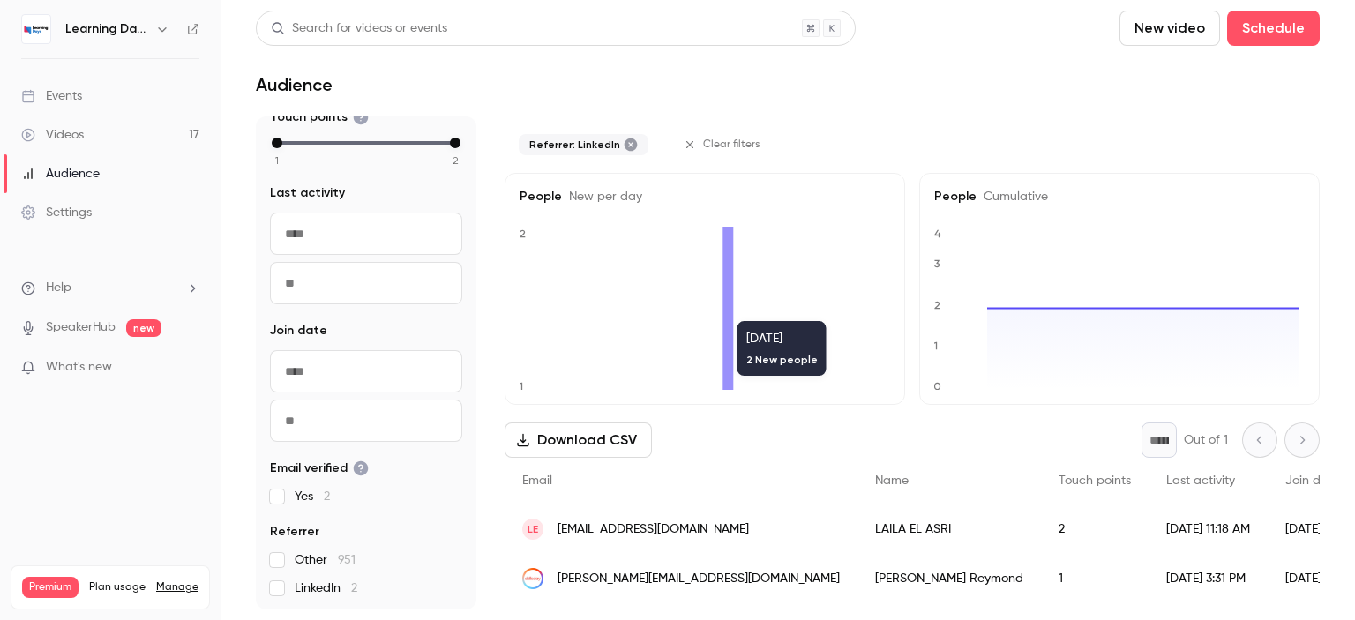
click at [640, 527] on span "lailaelasri24@gmail.com" at bounding box center [653, 530] width 191 height 19
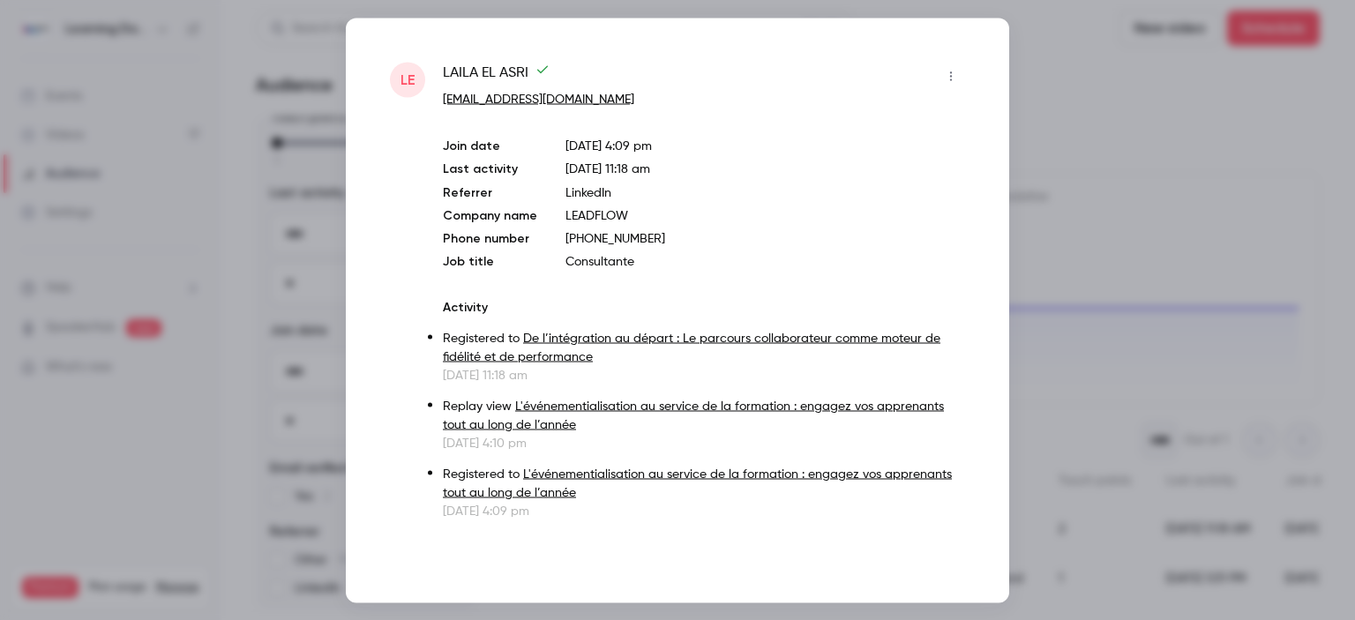
click at [1031, 176] on div at bounding box center [677, 310] width 1355 height 620
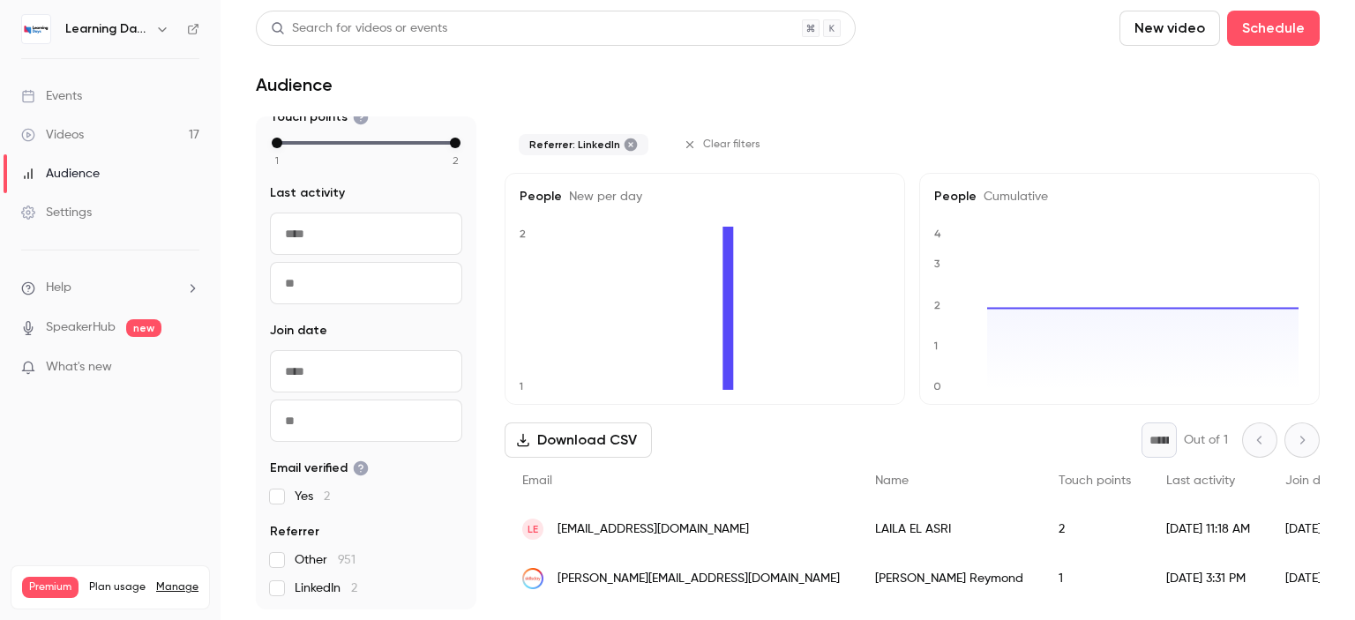
click at [326, 580] on span "LinkedIn 2" at bounding box center [326, 589] width 63 height 18
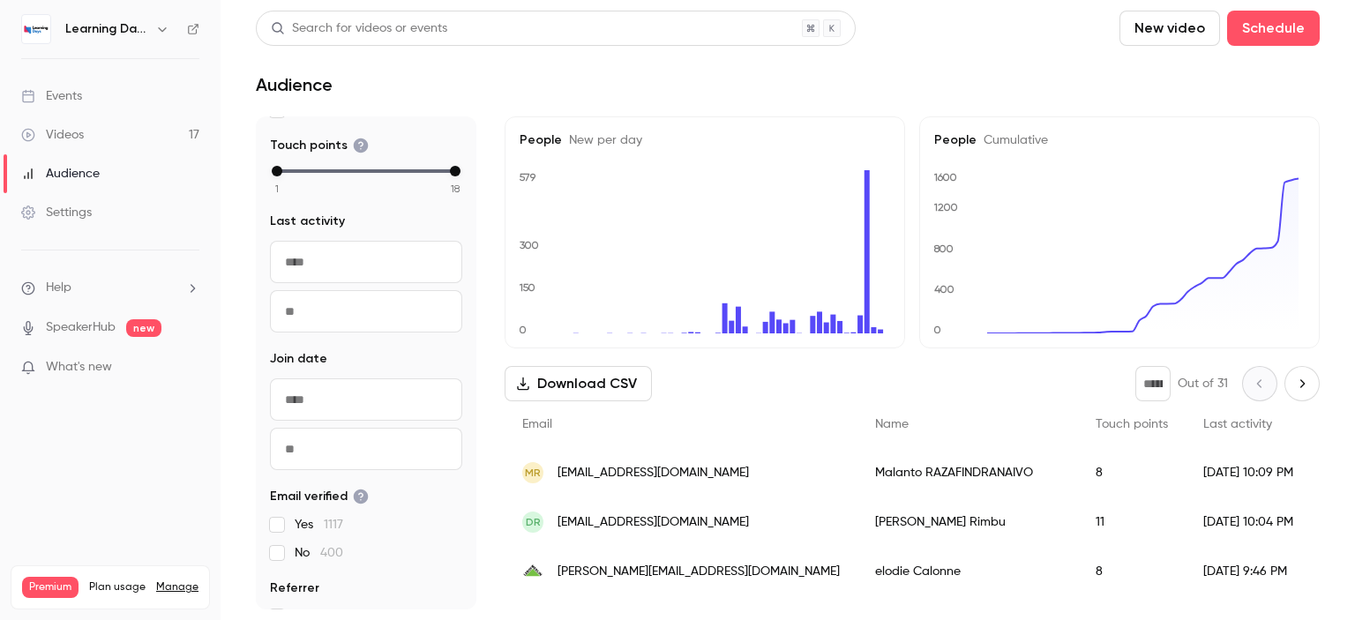
scroll to position [213, 0]
